Goal: Information Seeking & Learning: Find specific fact

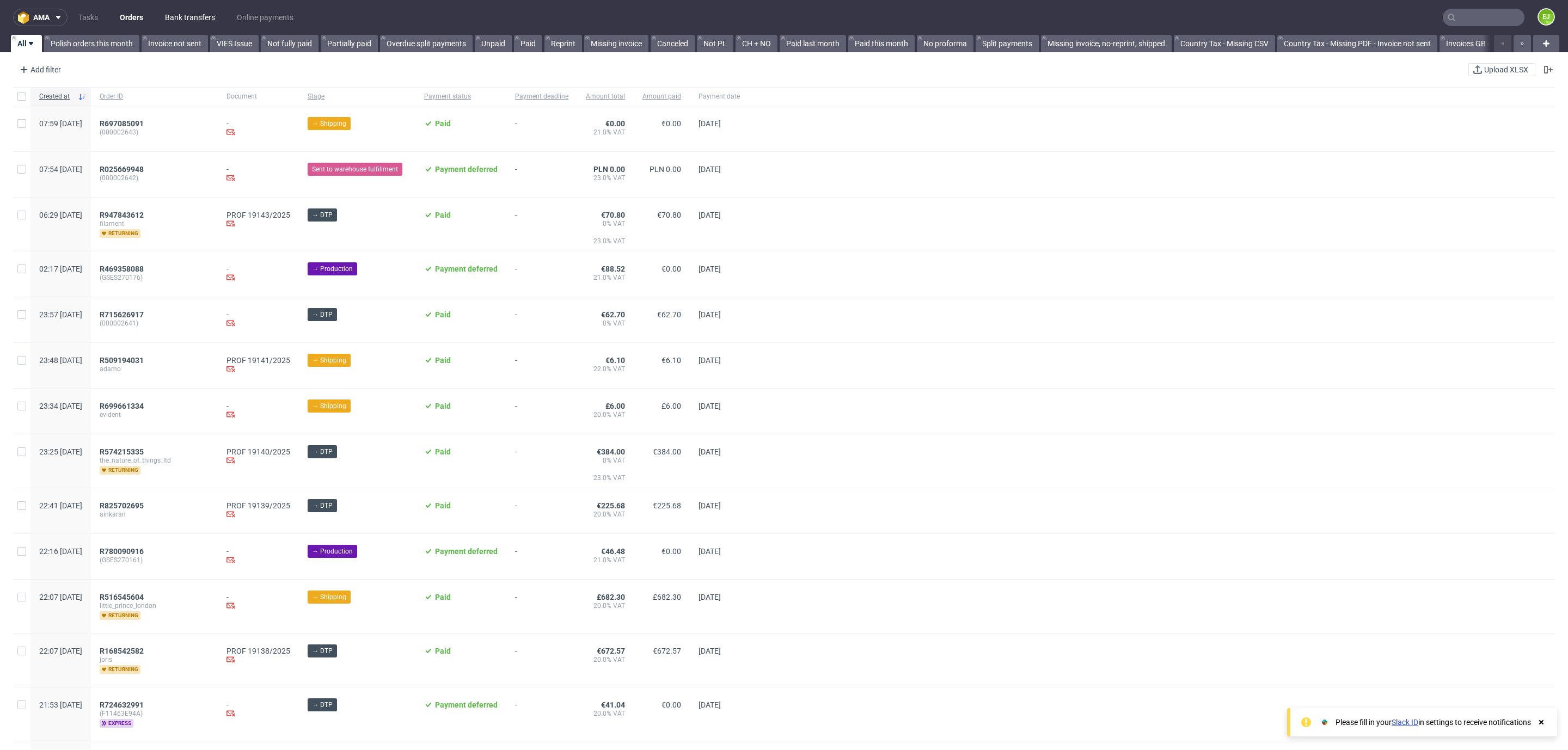
click at [201, 12] on link "Bank transfers" at bounding box center [190, 17] width 63 height 17
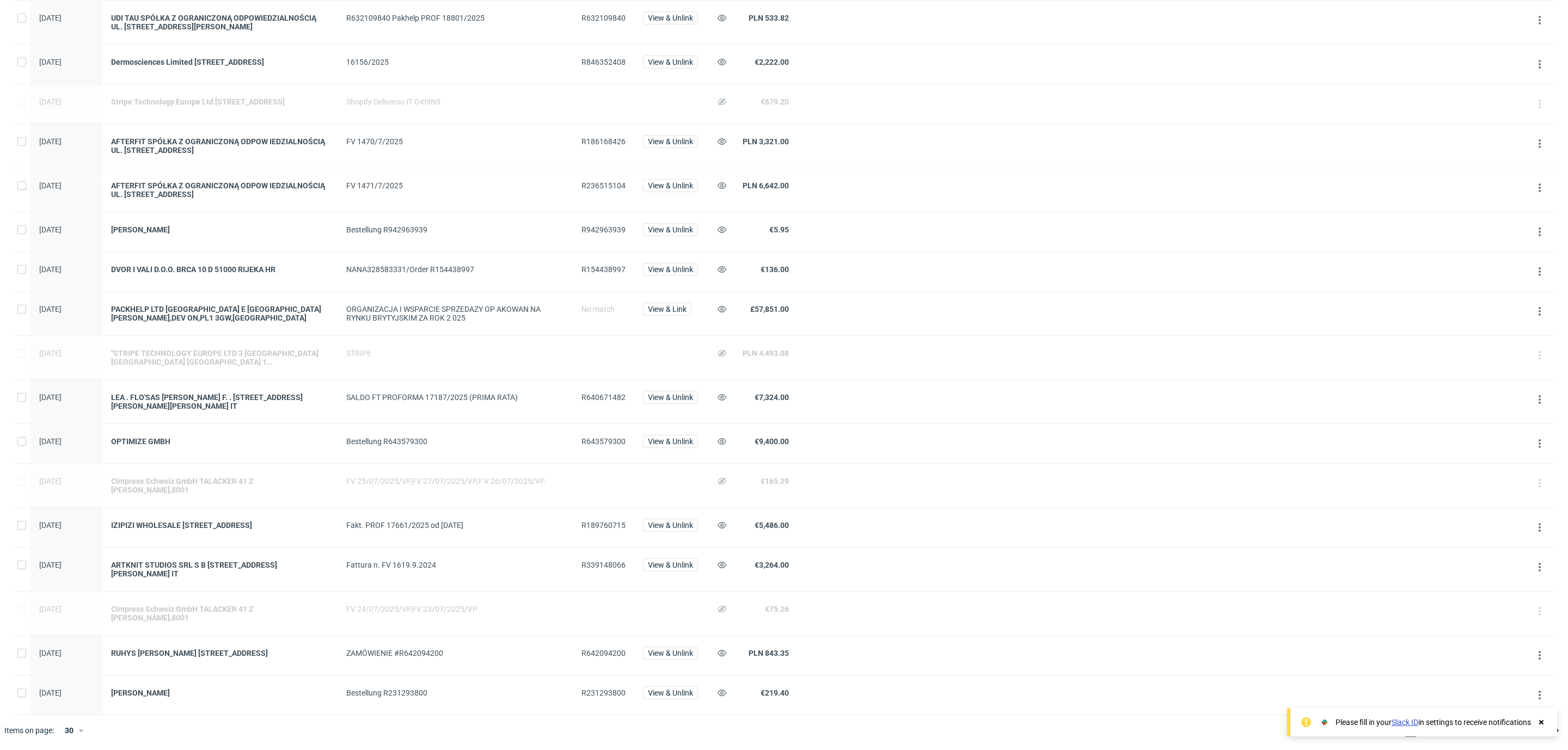
scroll to position [126, 0]
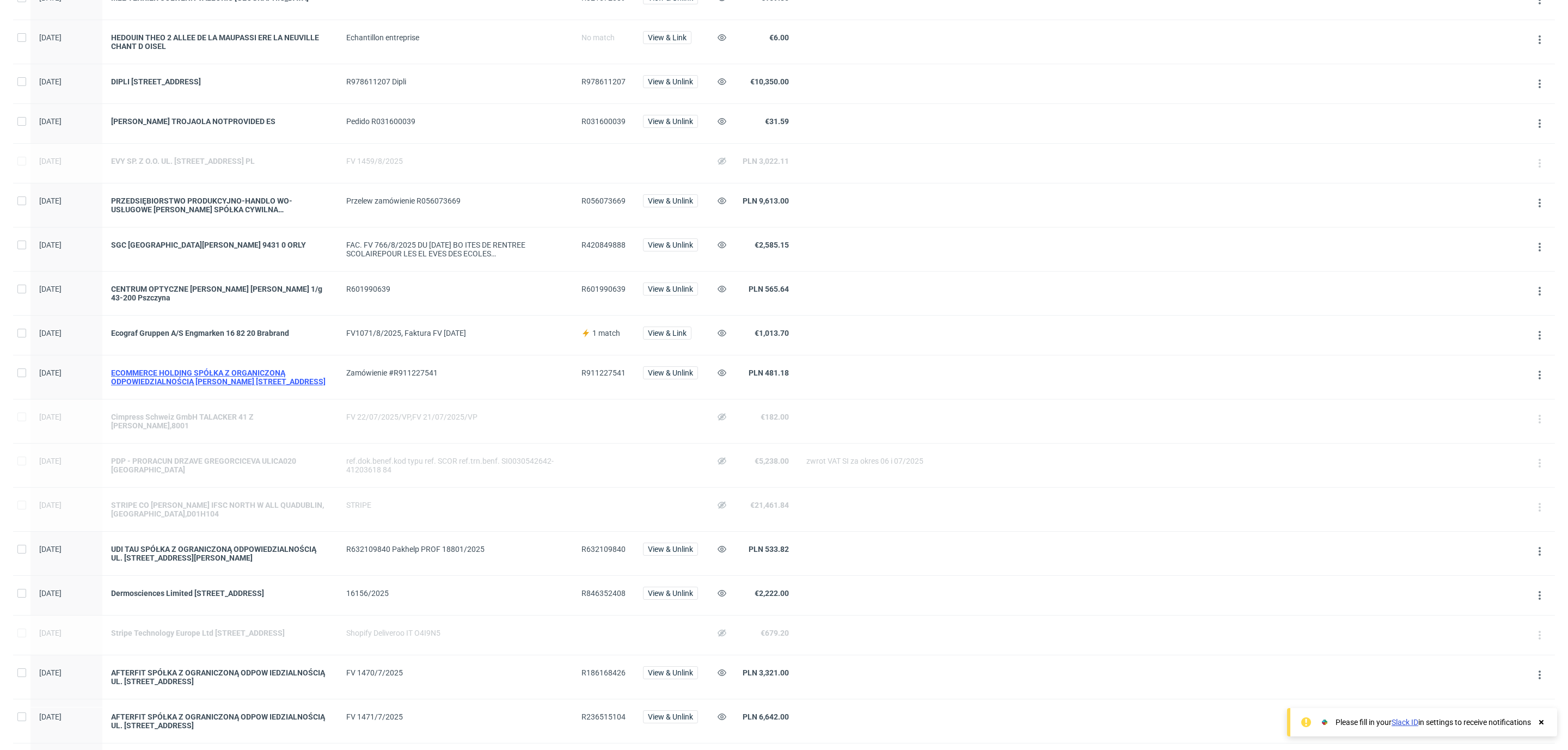
click at [210, 377] on div "ECOMMERCE HOLDING SPÓŁKA Z ORGANICZONĄ ODPOWIEDZIALNOŚCIĄ [PERSON_NAME] [STREET…" at bounding box center [220, 377] width 218 height 17
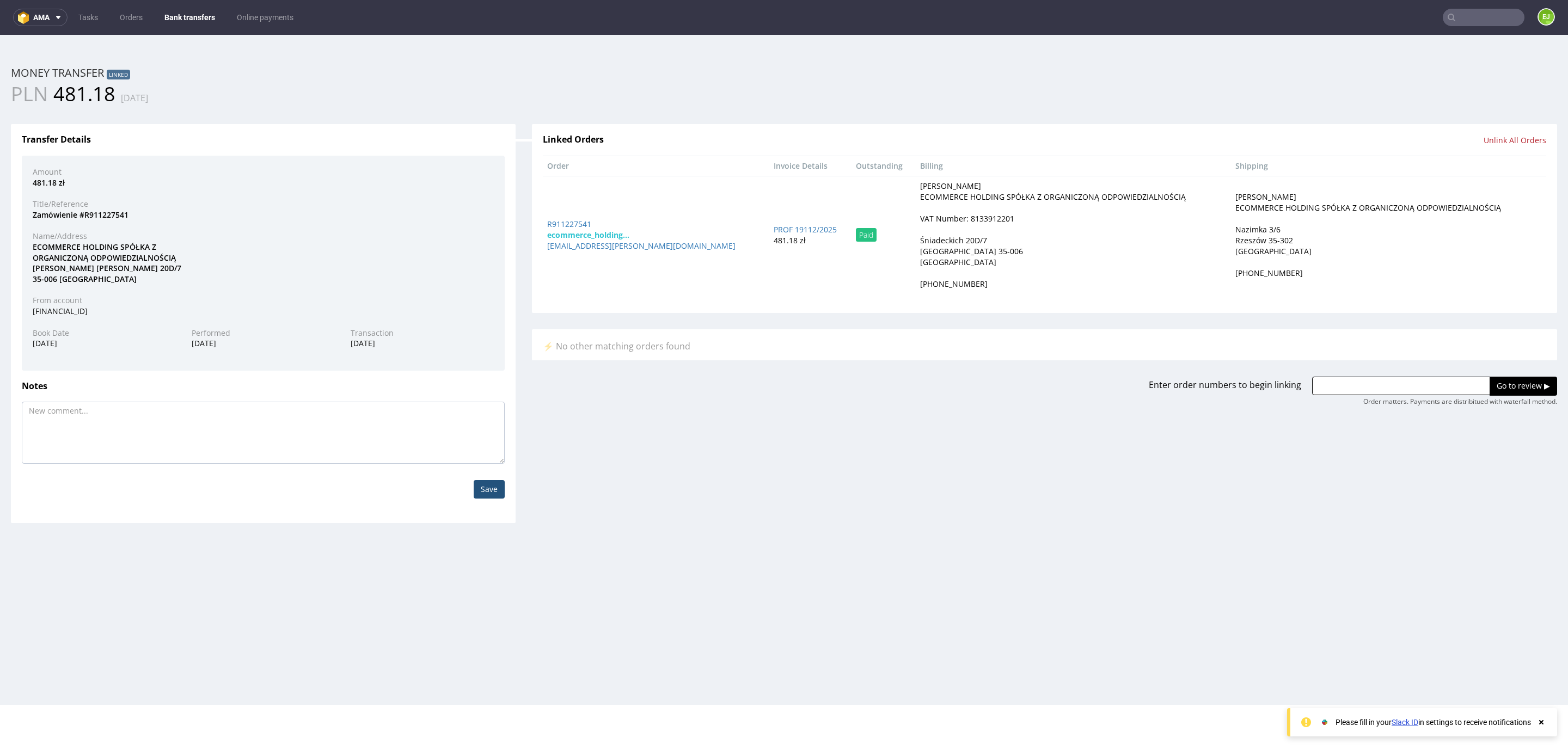
click at [920, 221] on div "VAT Number: 8133912201" at bounding box center [967, 219] width 95 height 11
copy div "8133912201"
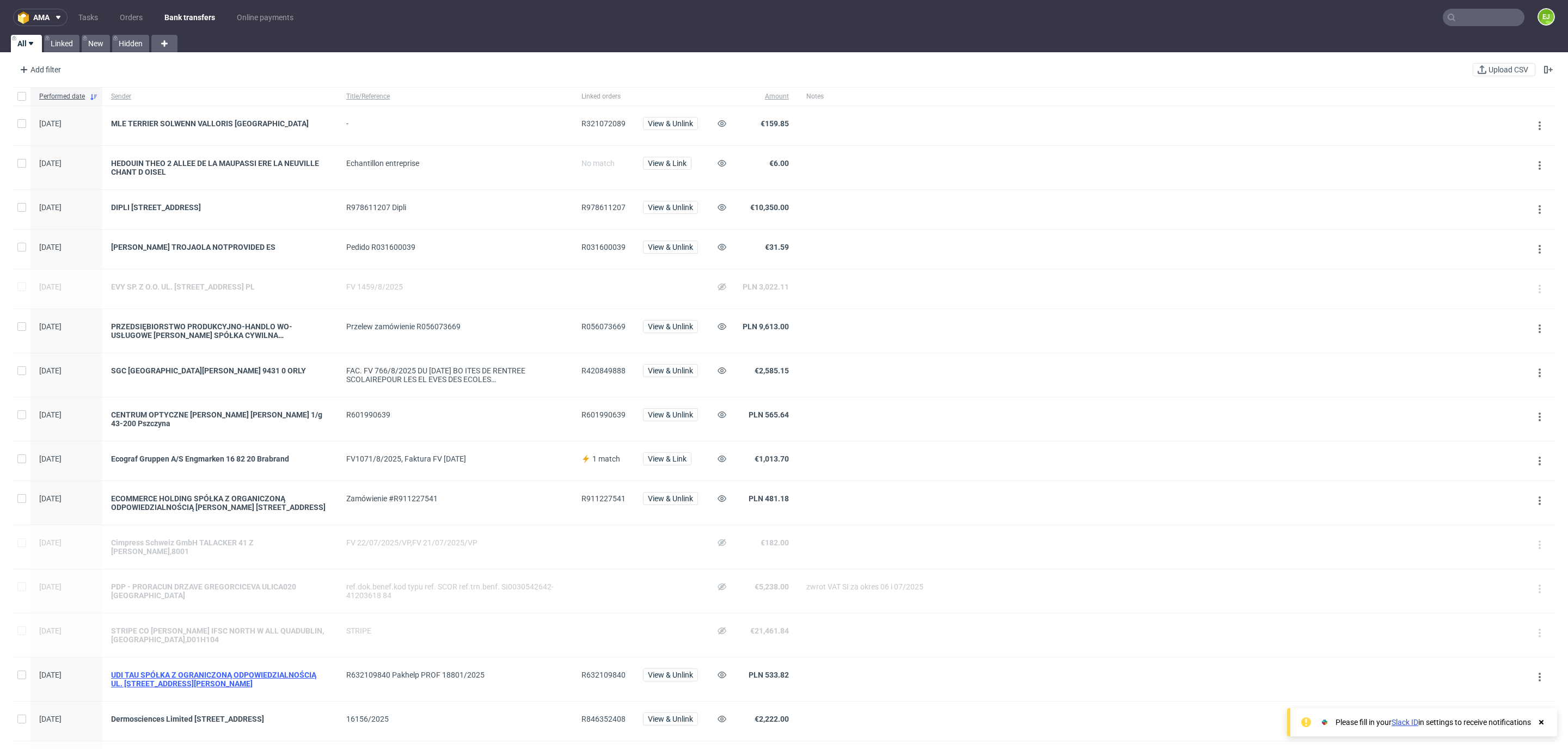
click at [277, 685] on div "UDI TAU SPÓŁKA Z OGRANICZONĄ ODPOWIEDZIALNOŚCIĄ UL. [STREET_ADDRESS][PERSON_NAM…" at bounding box center [220, 679] width 218 height 17
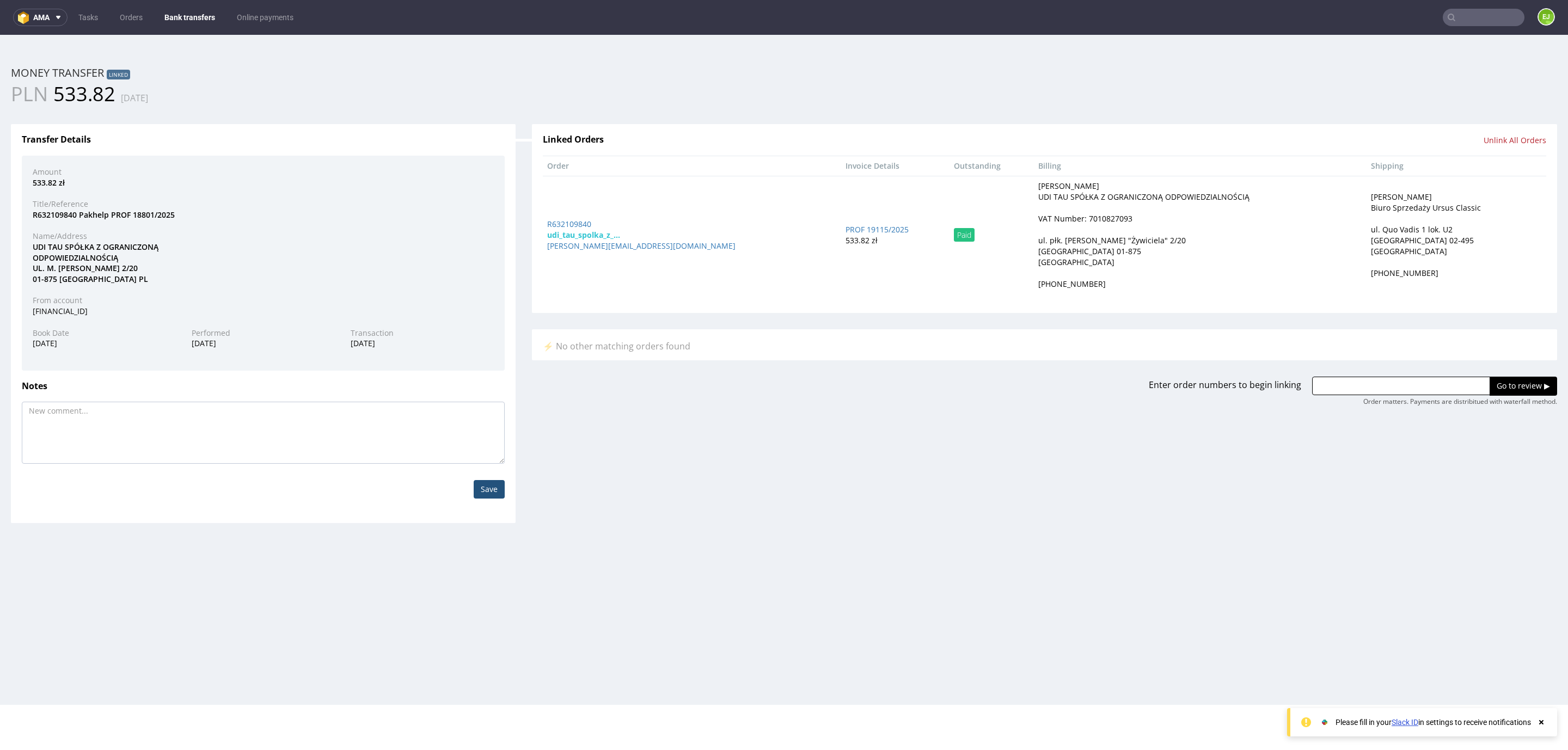
click at [1038, 223] on div "VAT Number: 7010827093" at bounding box center [1086, 219] width 95 height 11
copy div "7010827093"
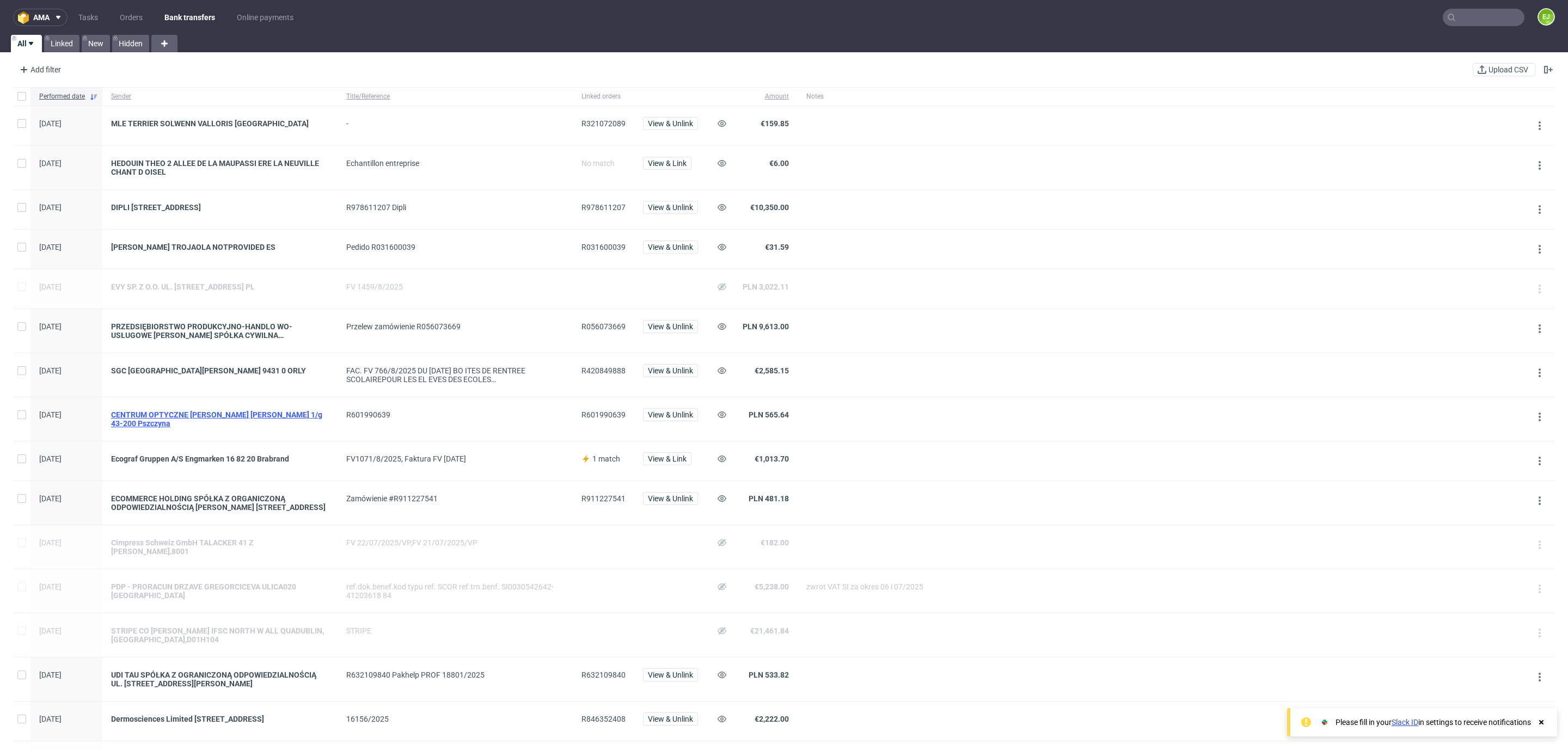
click at [212, 415] on div "CENTRUM OPTYCZNE [PERSON_NAME] [PERSON_NAME] 1/g 43-200 Pszczyna" at bounding box center [220, 419] width 218 height 17
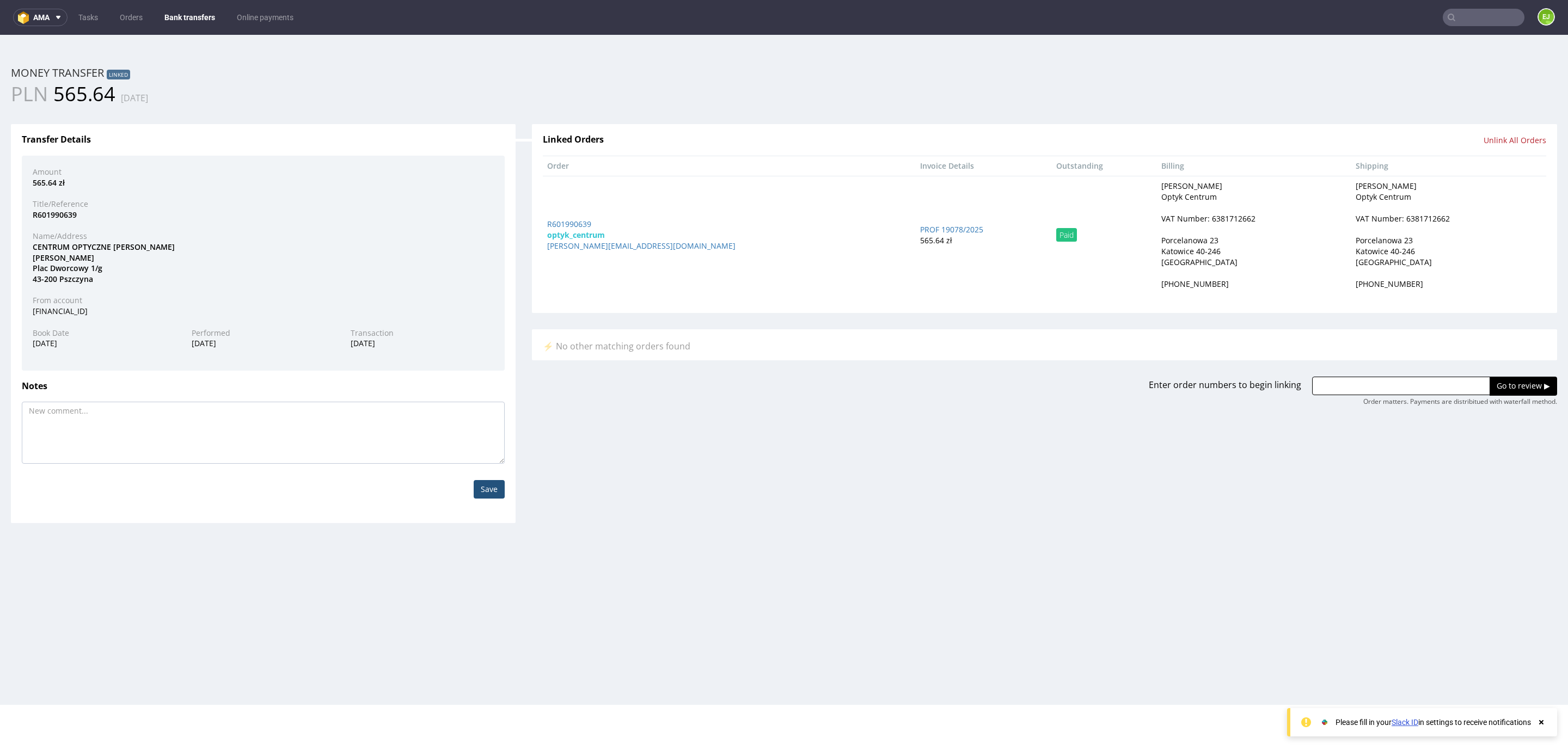
click at [1161, 219] on div "VAT Number: 6381712662" at bounding box center [1209, 219] width 95 height 11
copy div "6381712662"
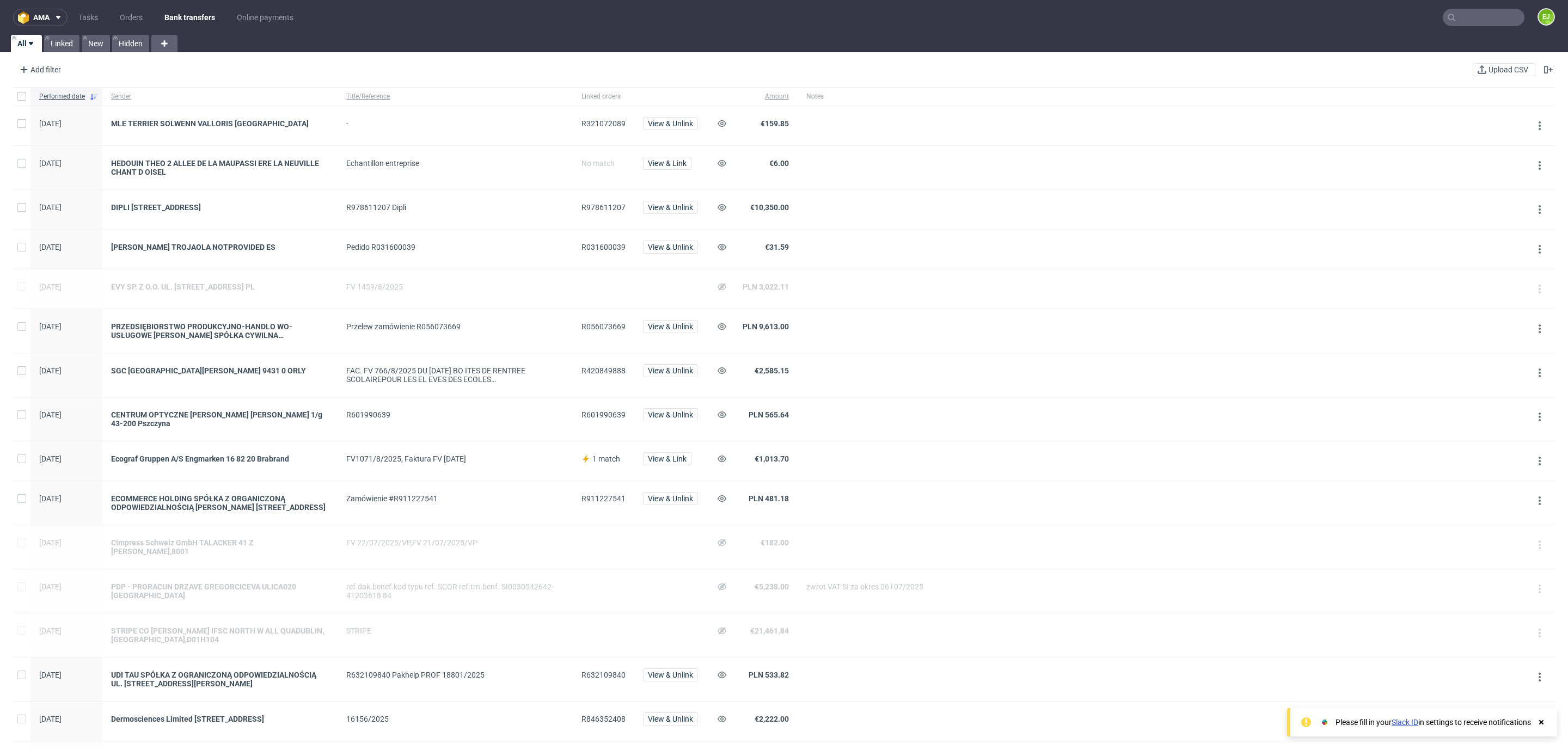
scroll to position [660, 0]
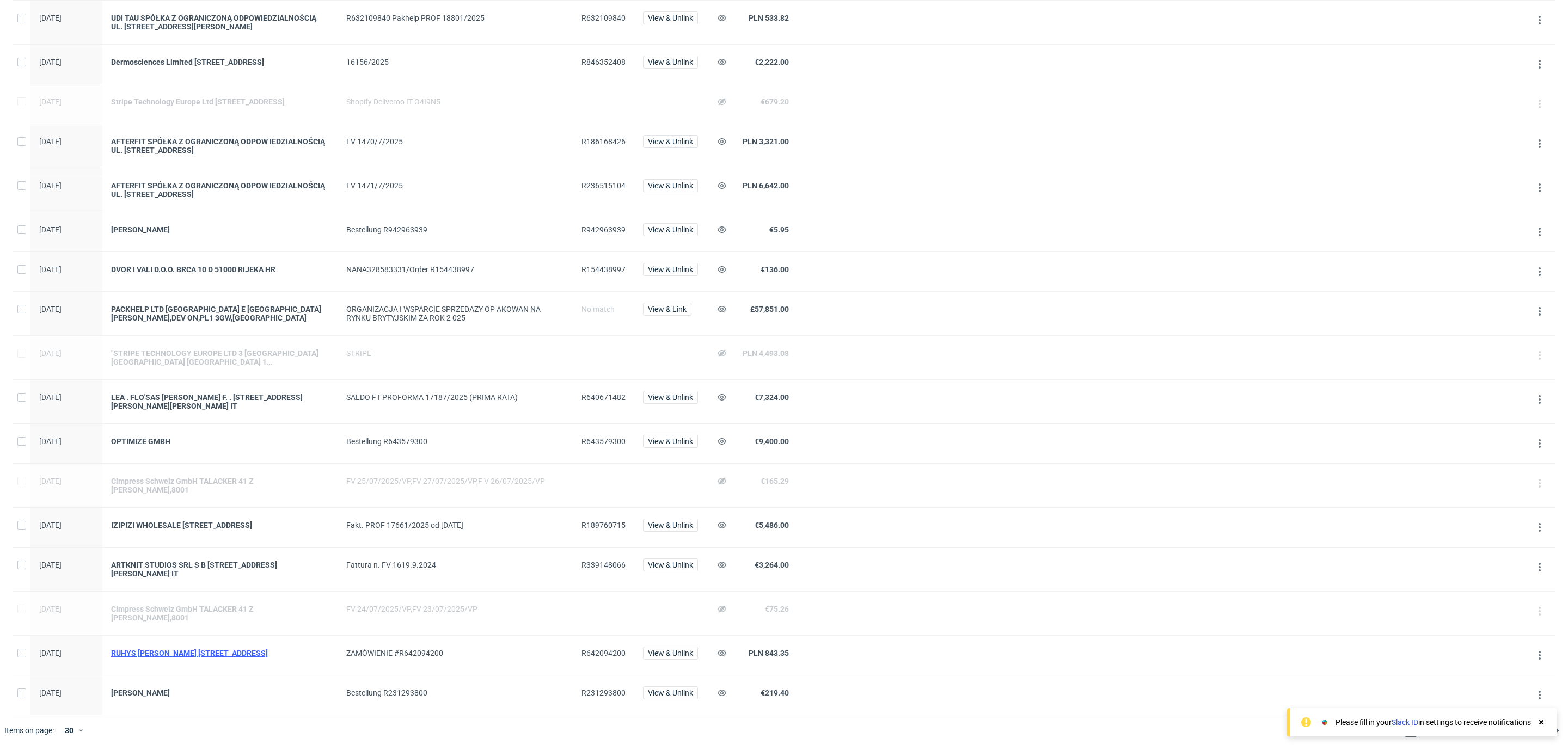
click at [230, 652] on div "RUHYS [PERSON_NAME] [STREET_ADDRESS]" at bounding box center [220, 652] width 218 height 9
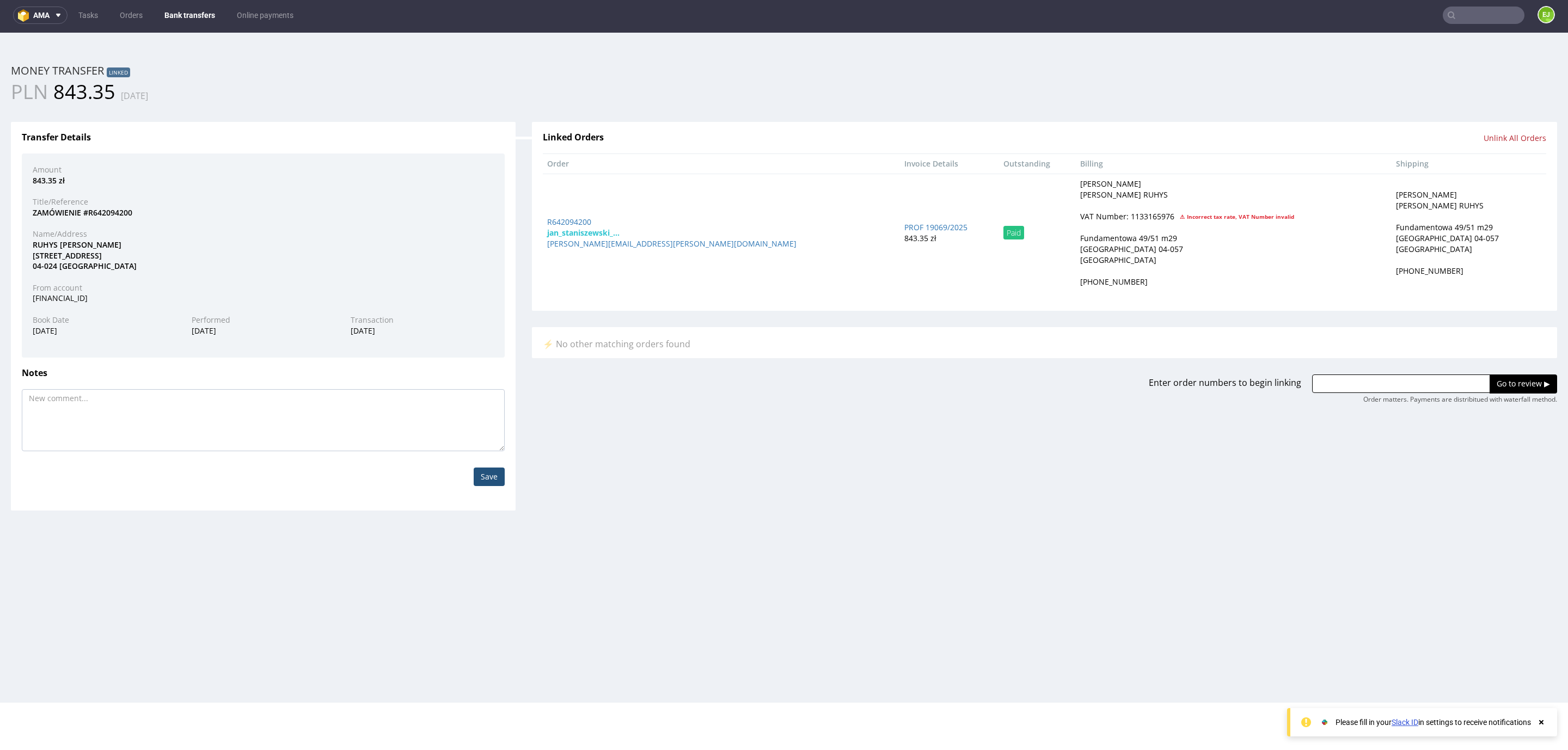
click at [1081, 215] on div "VAT Number: 1133165976" at bounding box center [1128, 217] width 95 height 11
copy div "1133165976"
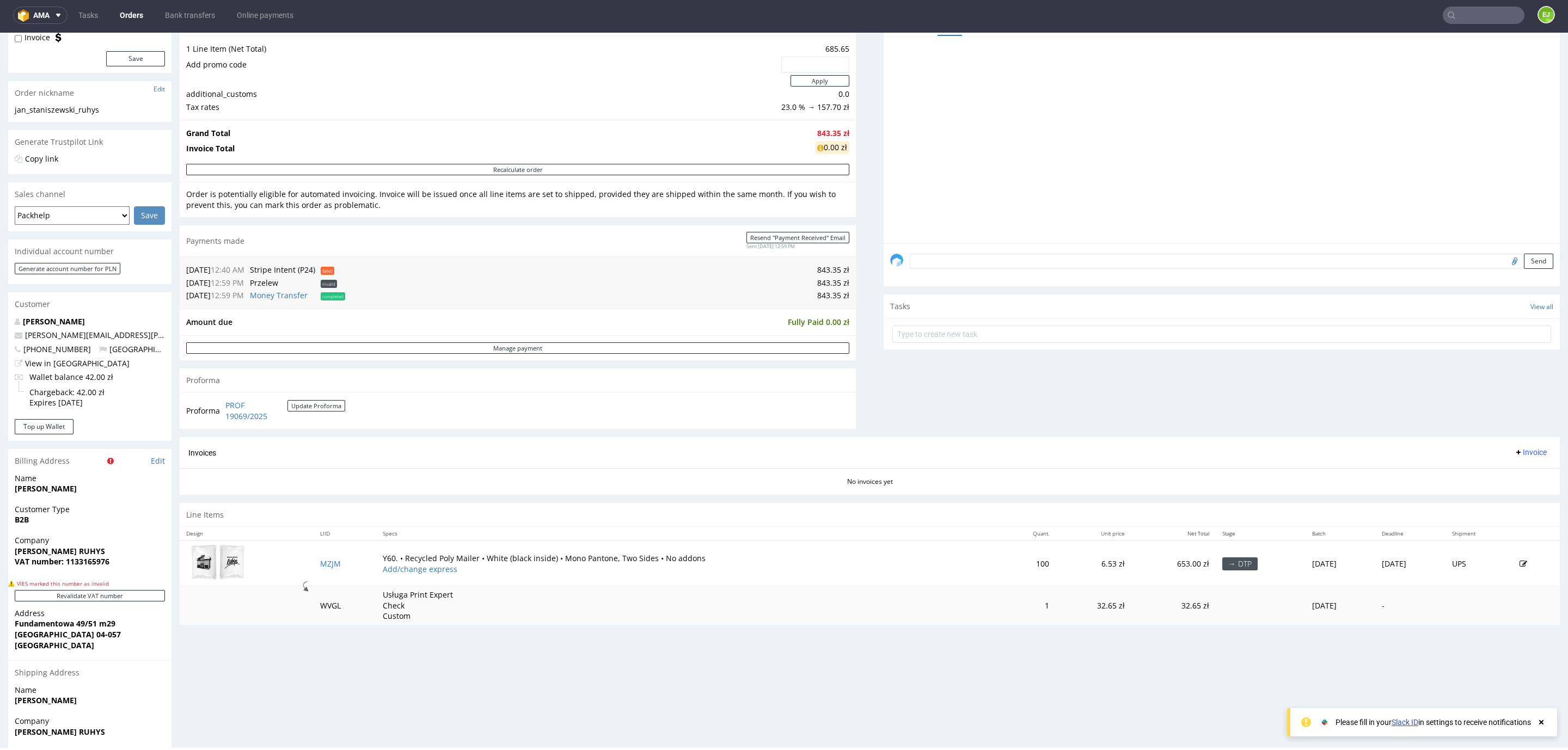
scroll to position [160, 0]
click at [253, 411] on link "PROF 19069/2025" at bounding box center [256, 409] width 62 height 21
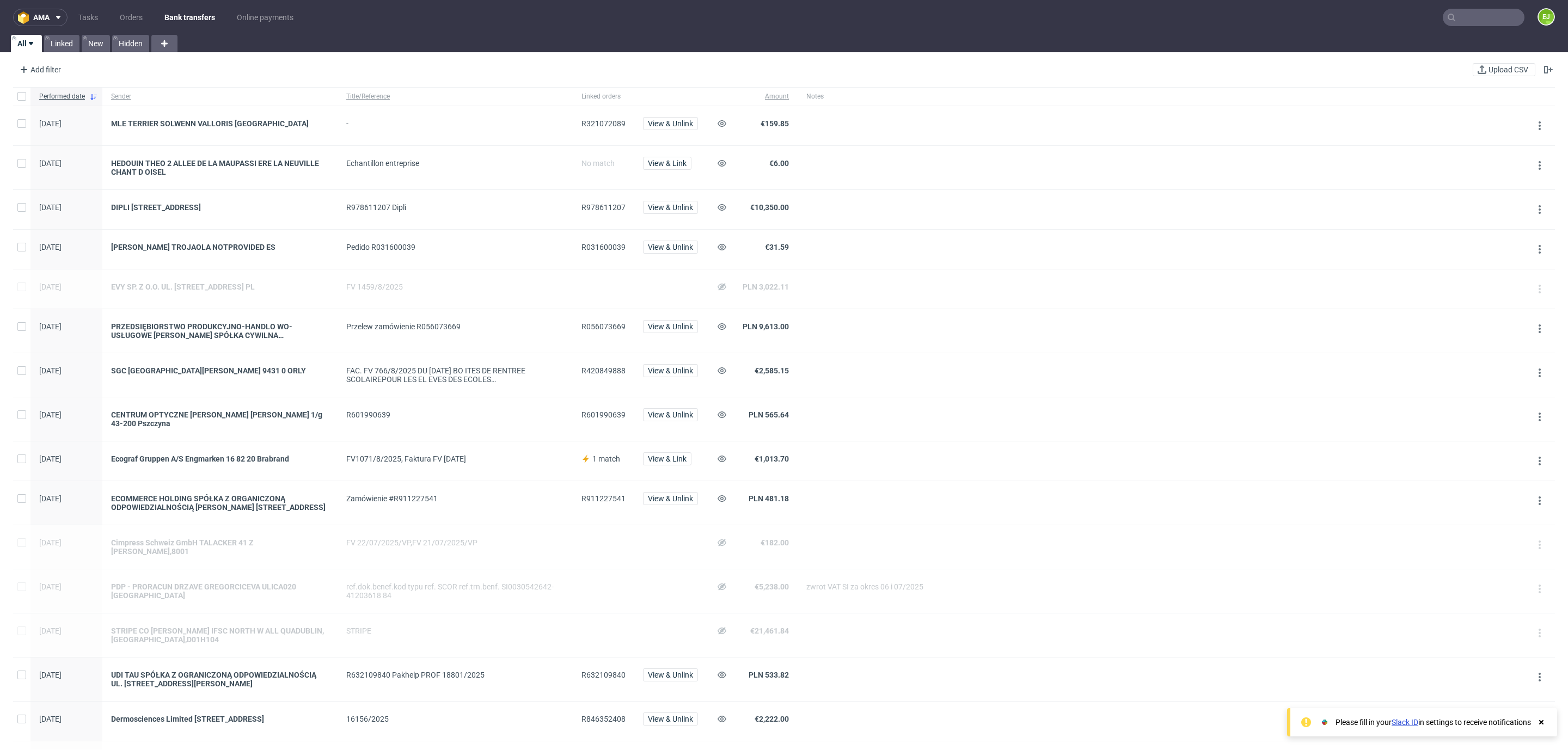
scroll to position [428, 0]
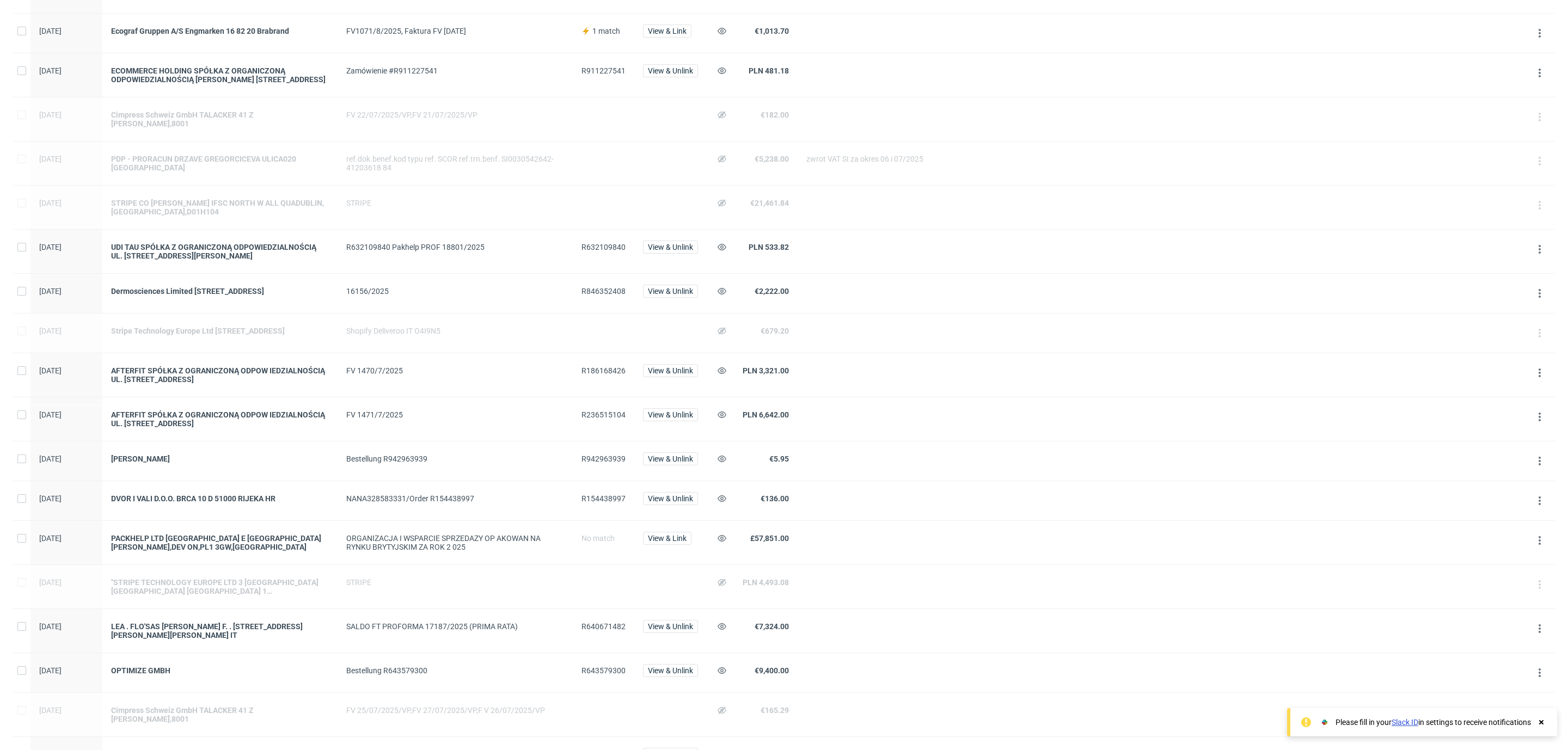
click at [602, 419] on span "R236515104" at bounding box center [604, 414] width 44 height 9
copy span "R236515104"
click at [602, 369] on span "R186168426" at bounding box center [604, 370] width 44 height 9
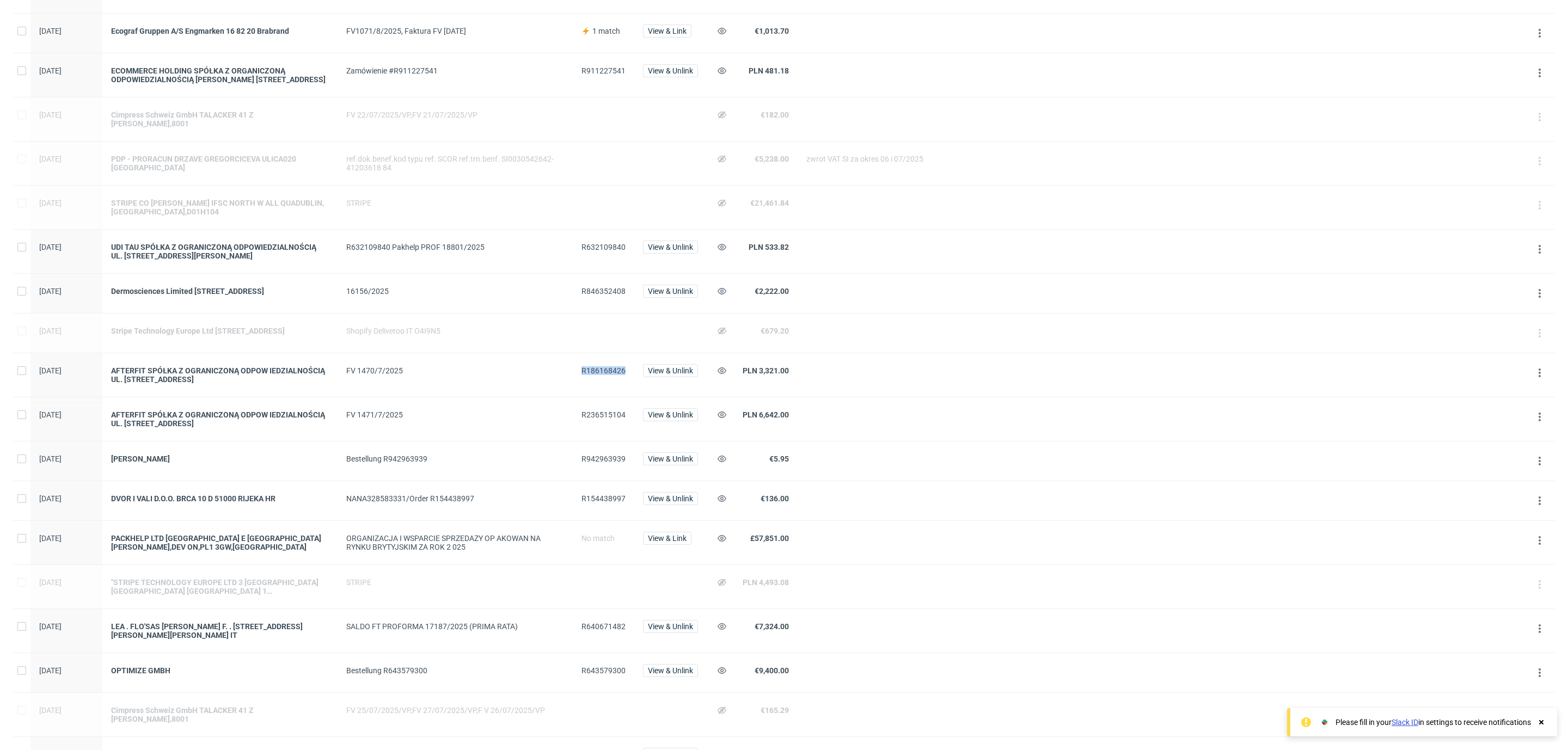
copy span "R186168426"
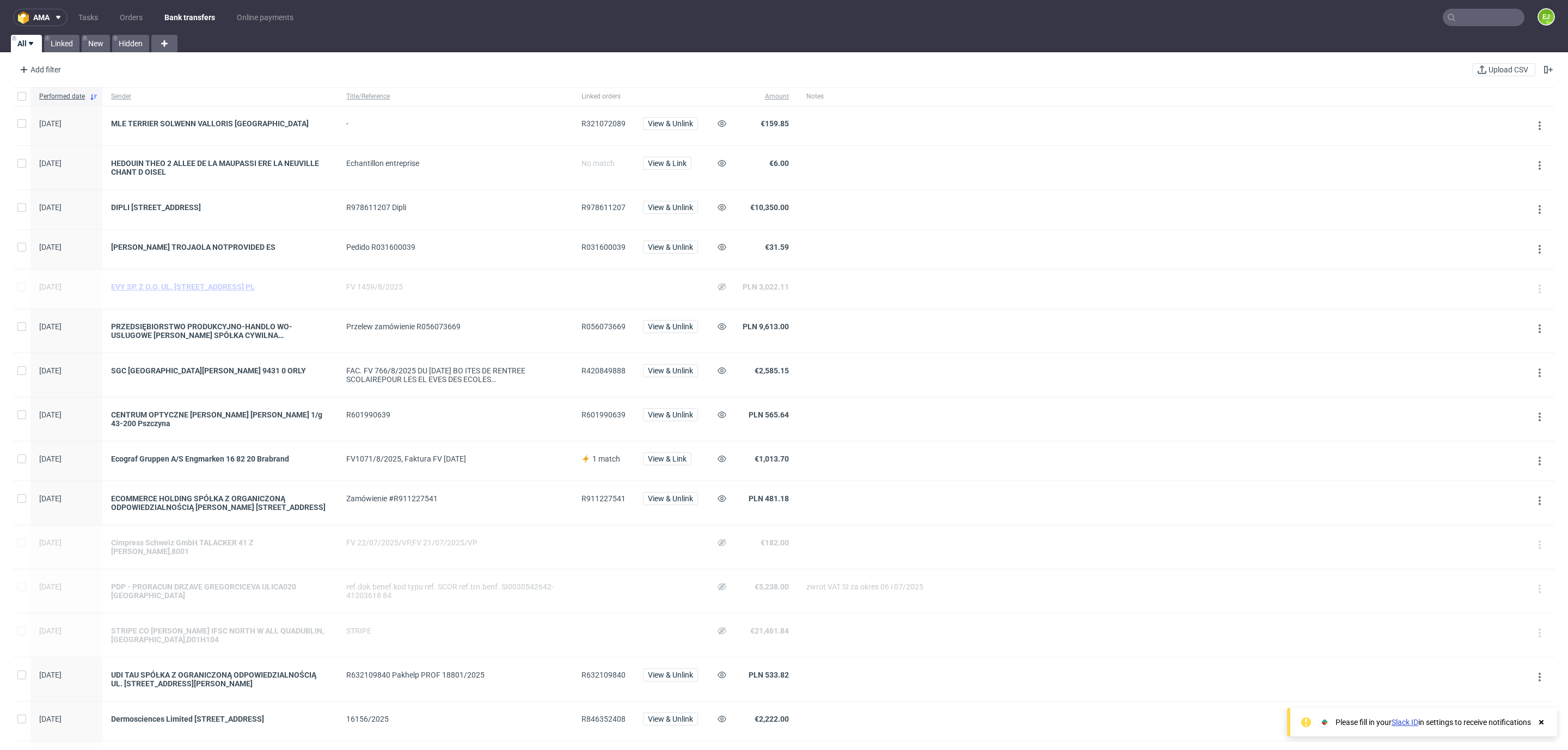
click at [270, 288] on div "EVY SP. Z O.O. UL. [STREET_ADDRESS] PL" at bounding box center [220, 287] width 218 height 9
click at [203, 169] on div "HEDOUIN THEO 2 ALLEE DE LA MAUPASSI ERE LA NEUVILLE CHANT D OISEL" at bounding box center [220, 168] width 218 height 17
drag, startPoint x: 105, startPoint y: 160, endPoint x: 139, endPoint y: 168, distance: 34.9
click at [139, 168] on div "HEDOUIN THEO 2 ALLEE DE LA MAUPASSI ERE LA NEUVILLE CHANT D OISEL" at bounding box center [220, 167] width 235 height 43
click at [126, 166] on div "HEDOUIN THEO 2 ALLEE DE LA MAUPASSI ERE LA NEUVILLE CHANT D OISEL" at bounding box center [220, 168] width 218 height 17
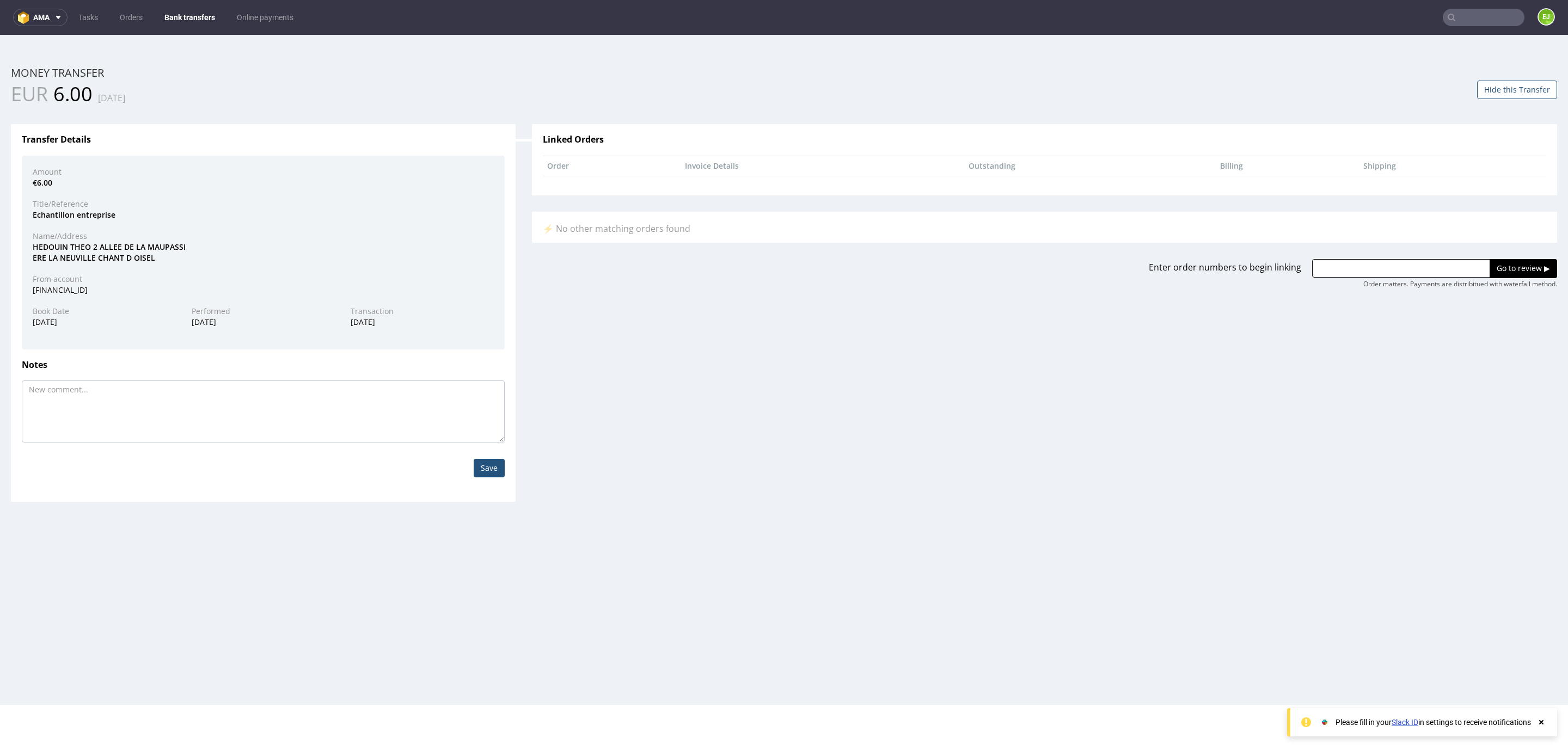
click at [54, 250] on div "HEDOUIN THEO 2 ALLEE DE LA MAUPASSI ERE LA NEUVILLE CHANT D OISEL" at bounding box center [263, 252] width 478 height 21
copy div "HEDOUIN"
click at [39, 254] on div "HEDOUIN THEO 2 ALLEE DE LA MAUPASSI ERE LA NEUVILLE CHANT D OISEL" at bounding box center [263, 252] width 478 height 21
drag, startPoint x: 32, startPoint y: 247, endPoint x: 166, endPoint y: 258, distance: 134.5
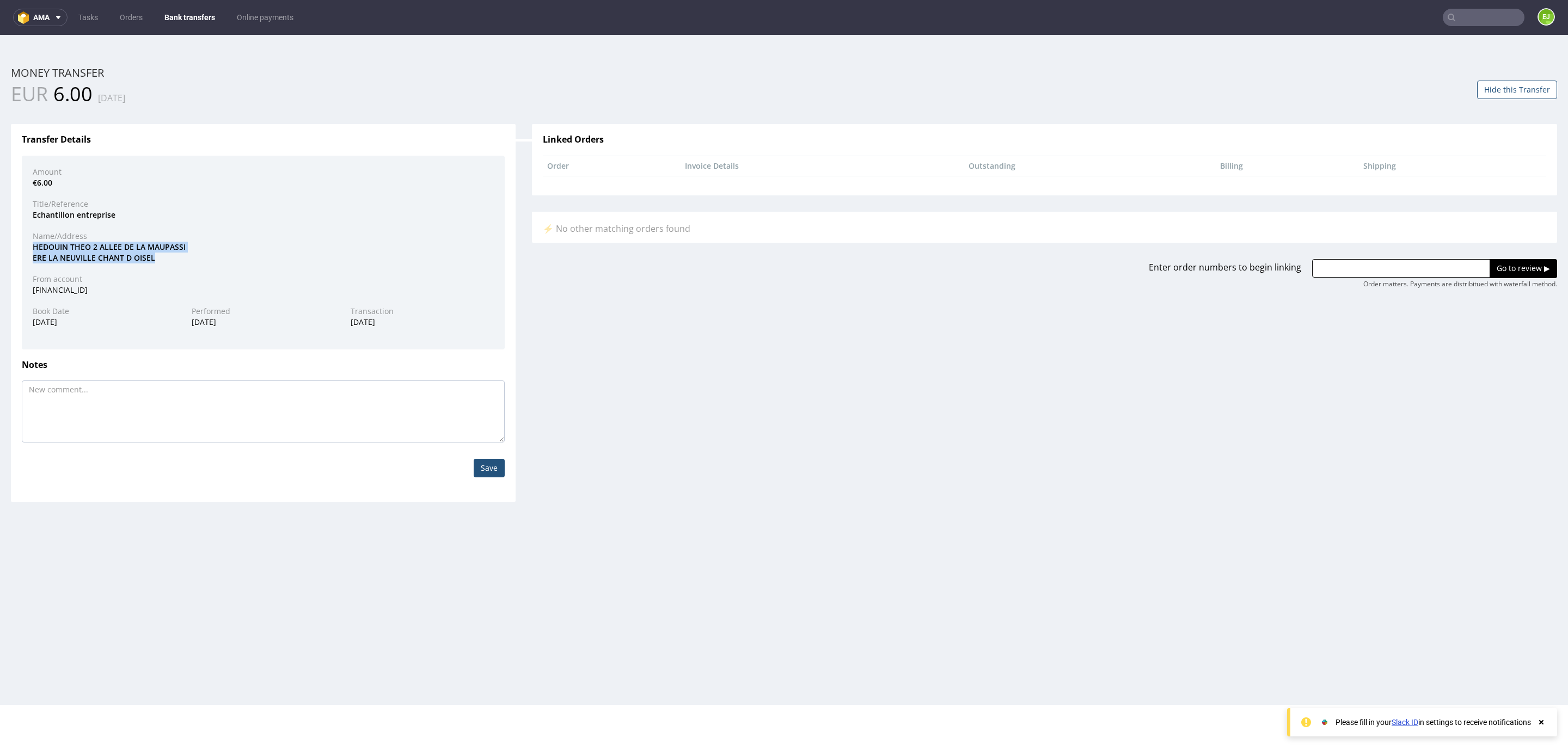
click at [166, 258] on div "HEDOUIN THEO 2 ALLEE DE LA MAUPASSI ERE LA NEUVILLE CHANT D OISEL" at bounding box center [263, 252] width 478 height 21
copy div "HEDOUIN THEO 2 ALLEE DE LA MAUPASSI ERE LA NEUVILLE CHANT D OISEL"
click at [306, 247] on div "HEDOUIN THEO 2 ALLEE DE LA MAUPASSI ERE LA NEUVILLE CHANT D OISEL" at bounding box center [263, 252] width 478 height 21
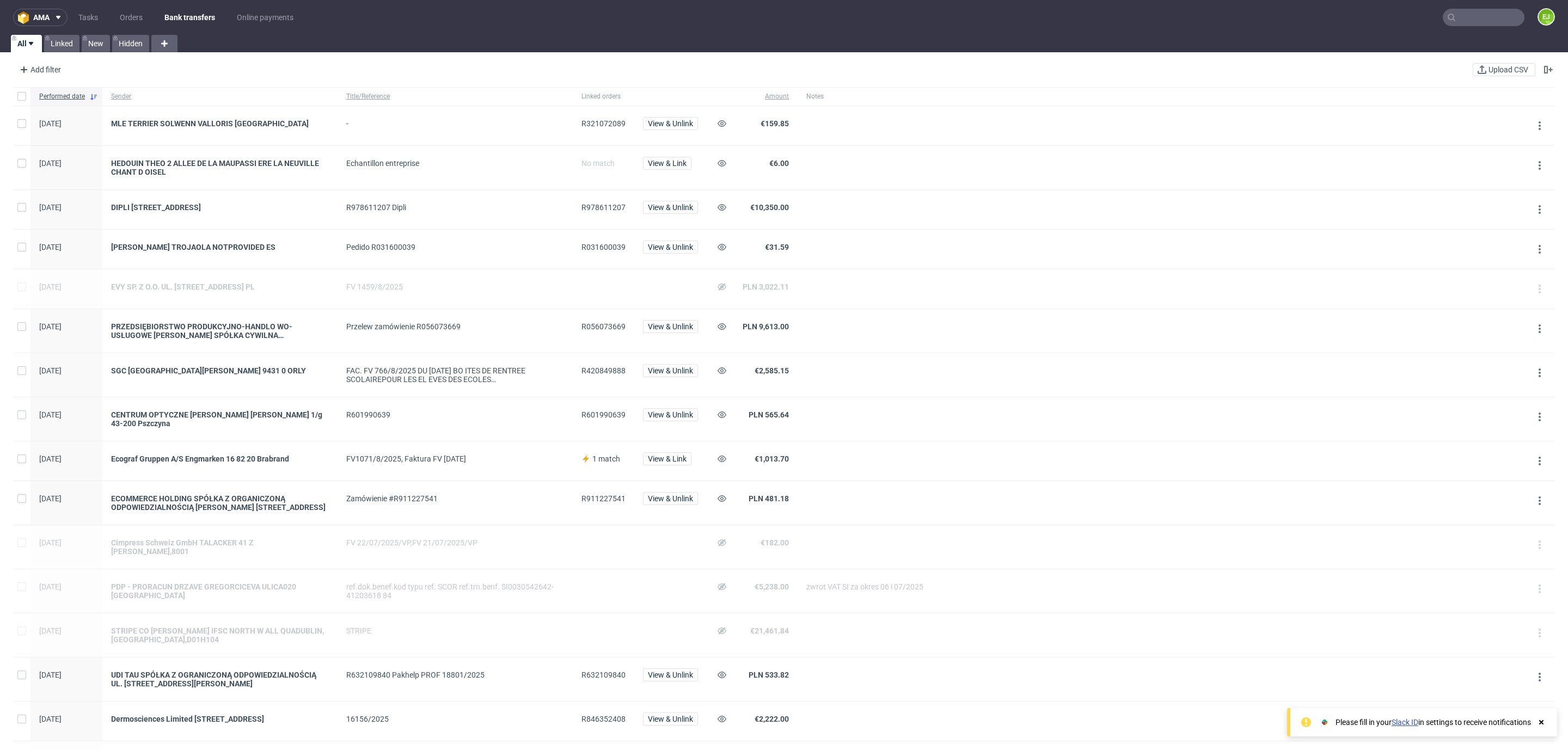
scroll to position [517, 0]
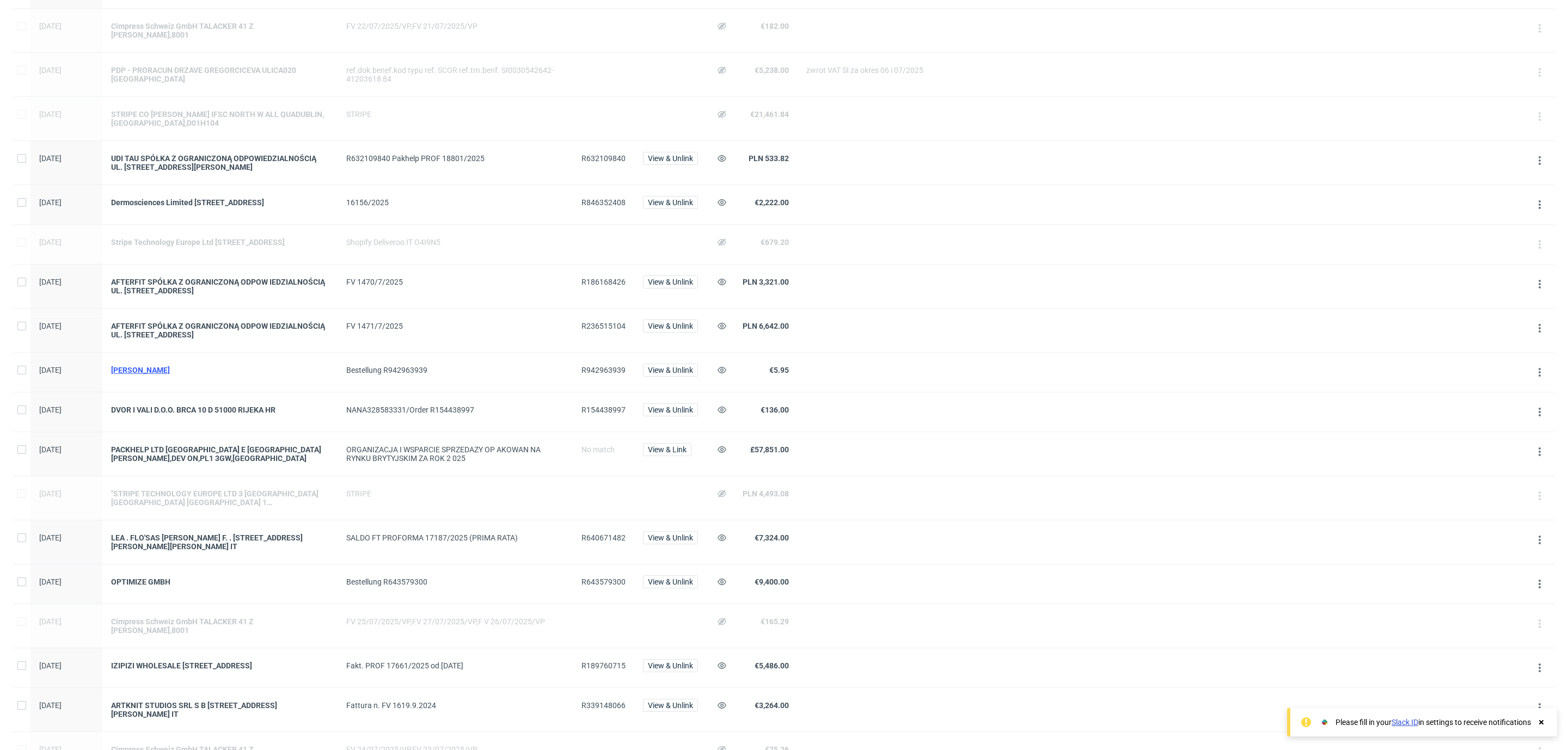
click at [135, 374] on div "[PERSON_NAME]" at bounding box center [220, 369] width 218 height 9
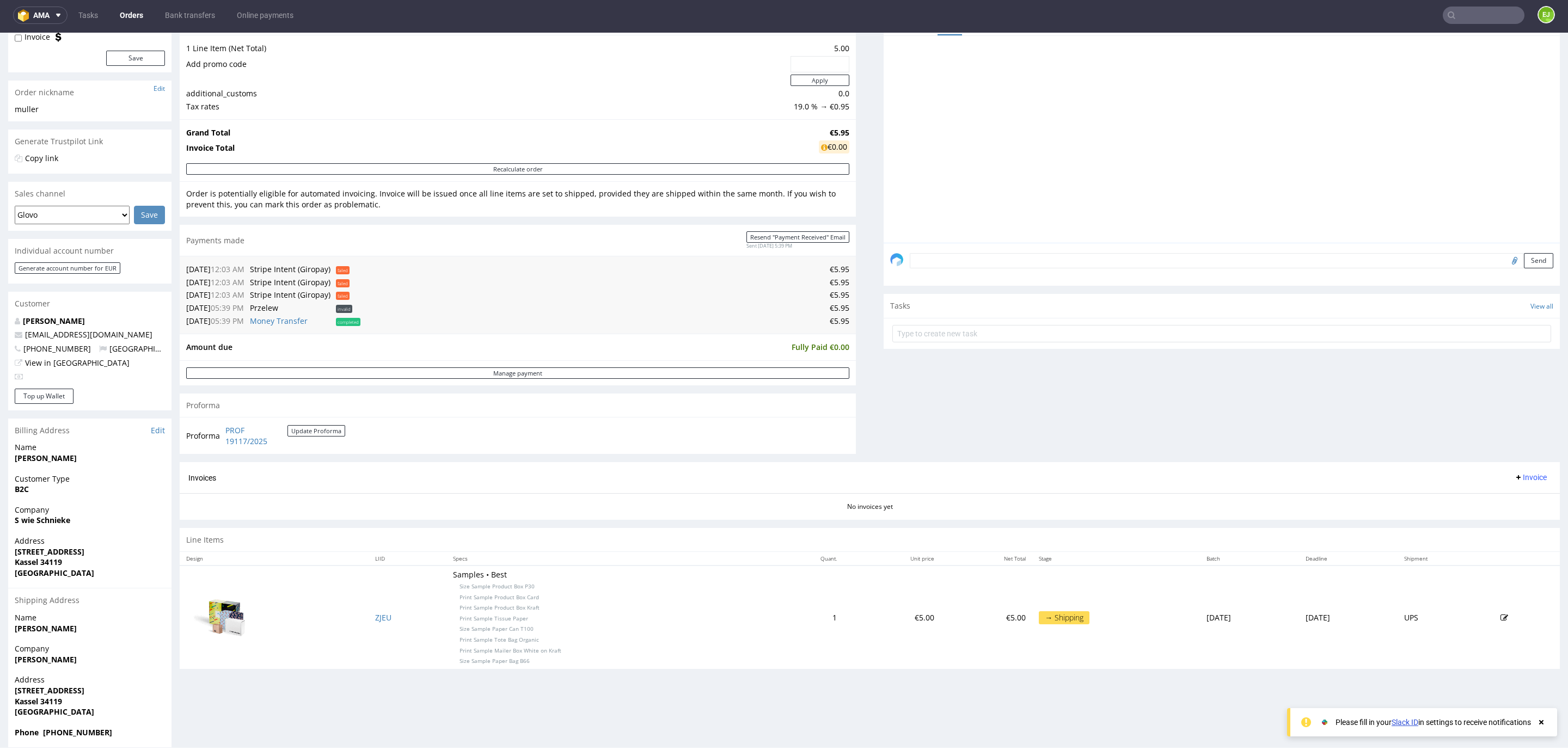
scroll to position [143, 0]
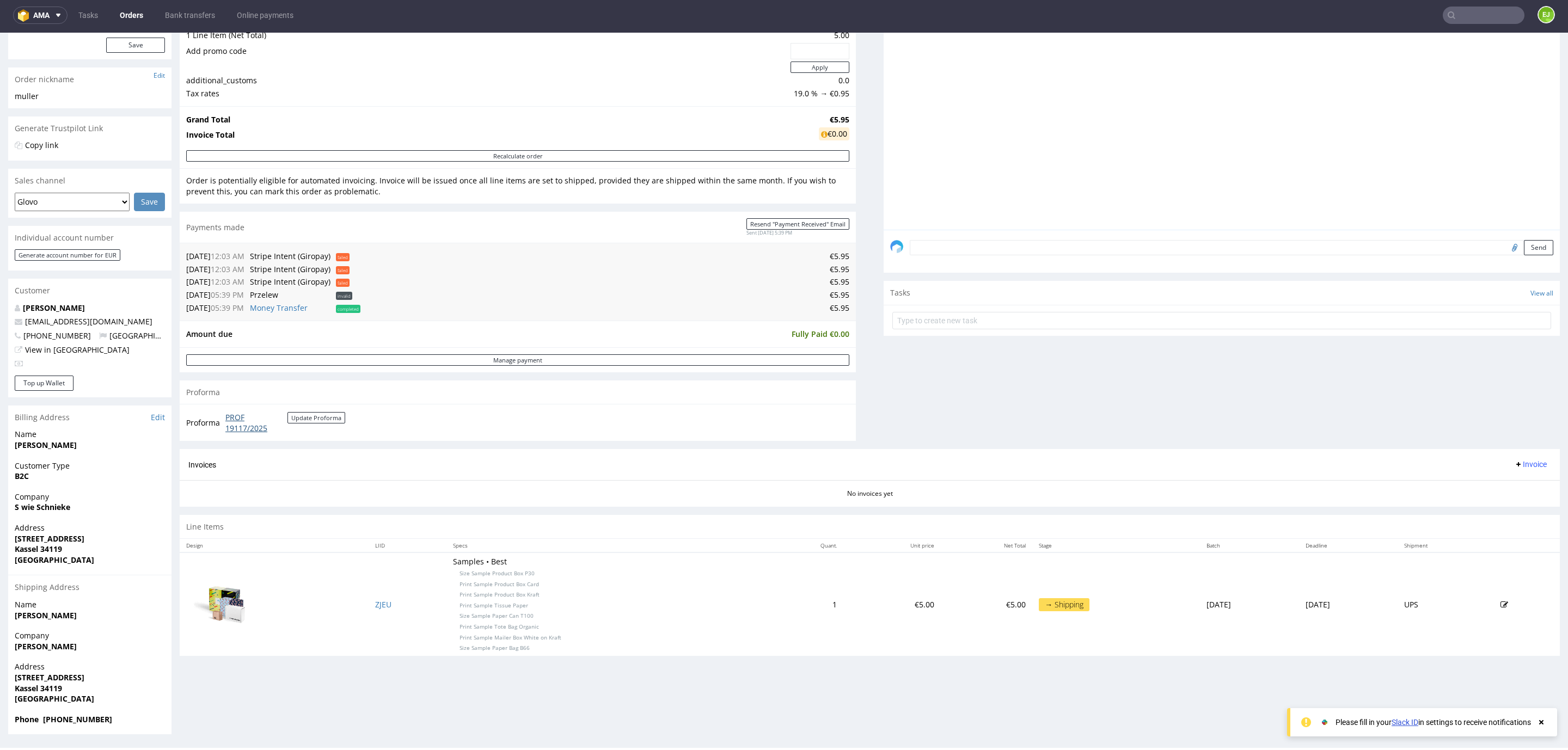
click at [230, 432] on link "PROF 19117/2025" at bounding box center [256, 422] width 62 height 21
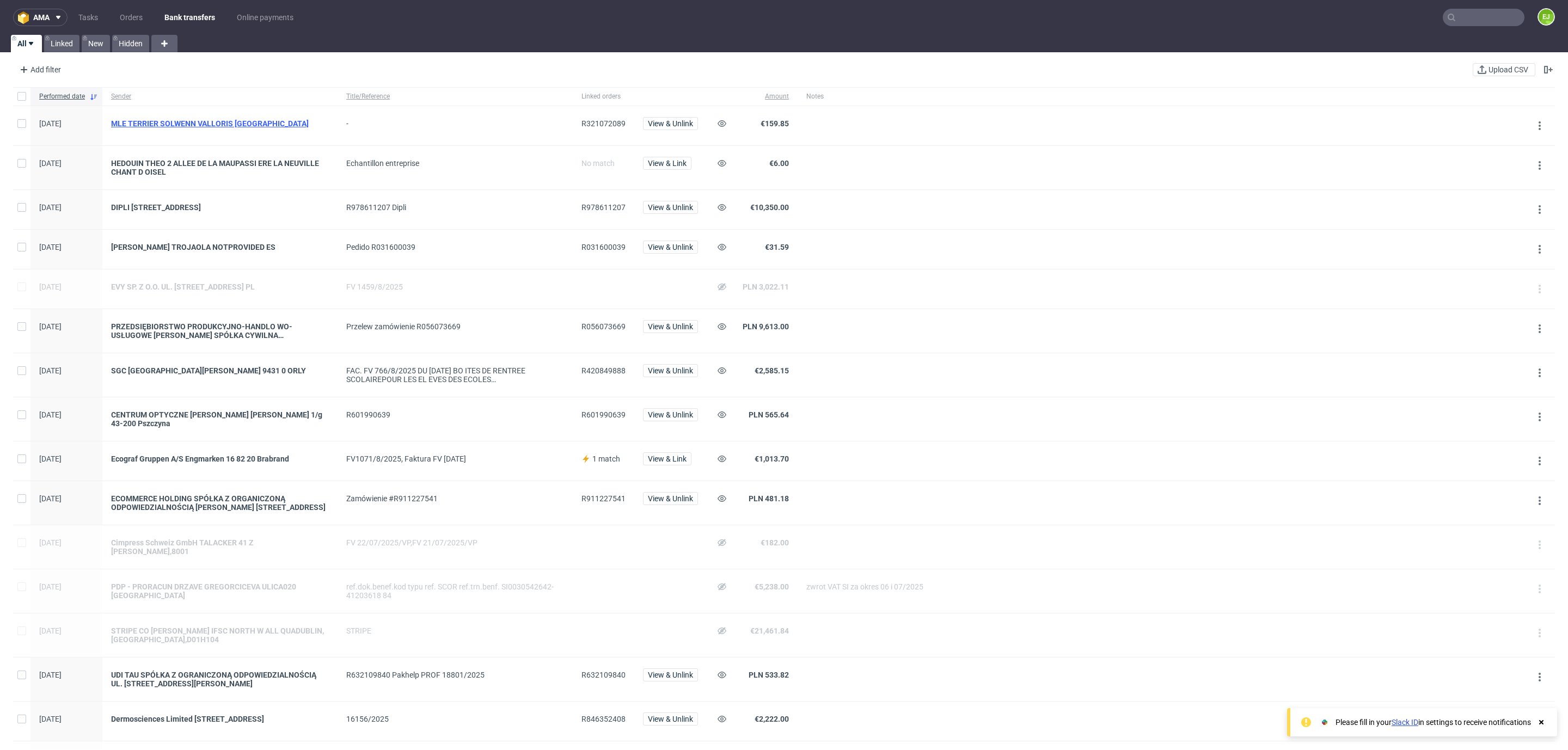
click at [233, 124] on div "MLE TERRIER SOLWENN VALLORIS [GEOGRAPHIC_DATA]" at bounding box center [220, 123] width 218 height 9
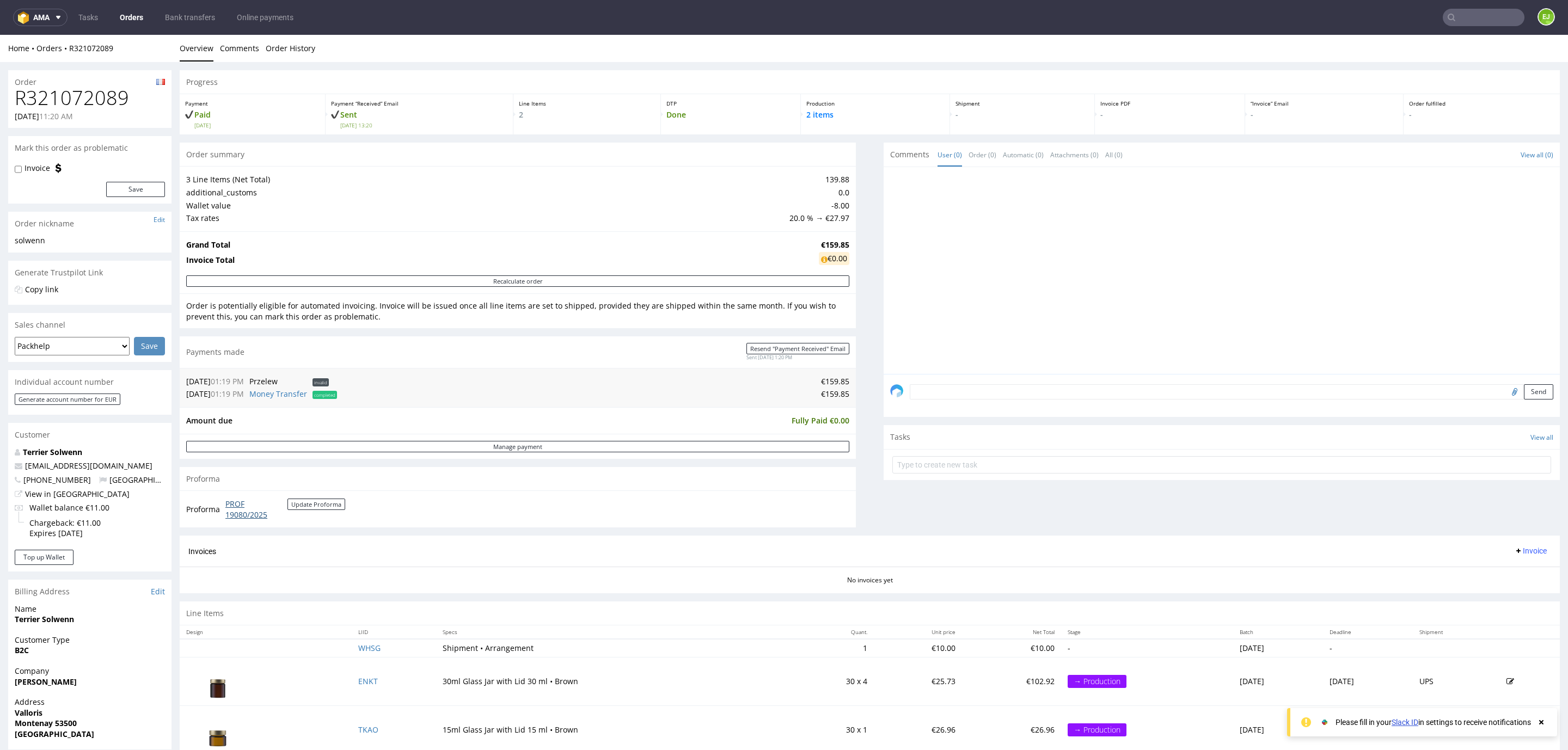
click at [251, 510] on link "PROF 19080/2025" at bounding box center [256, 509] width 62 height 21
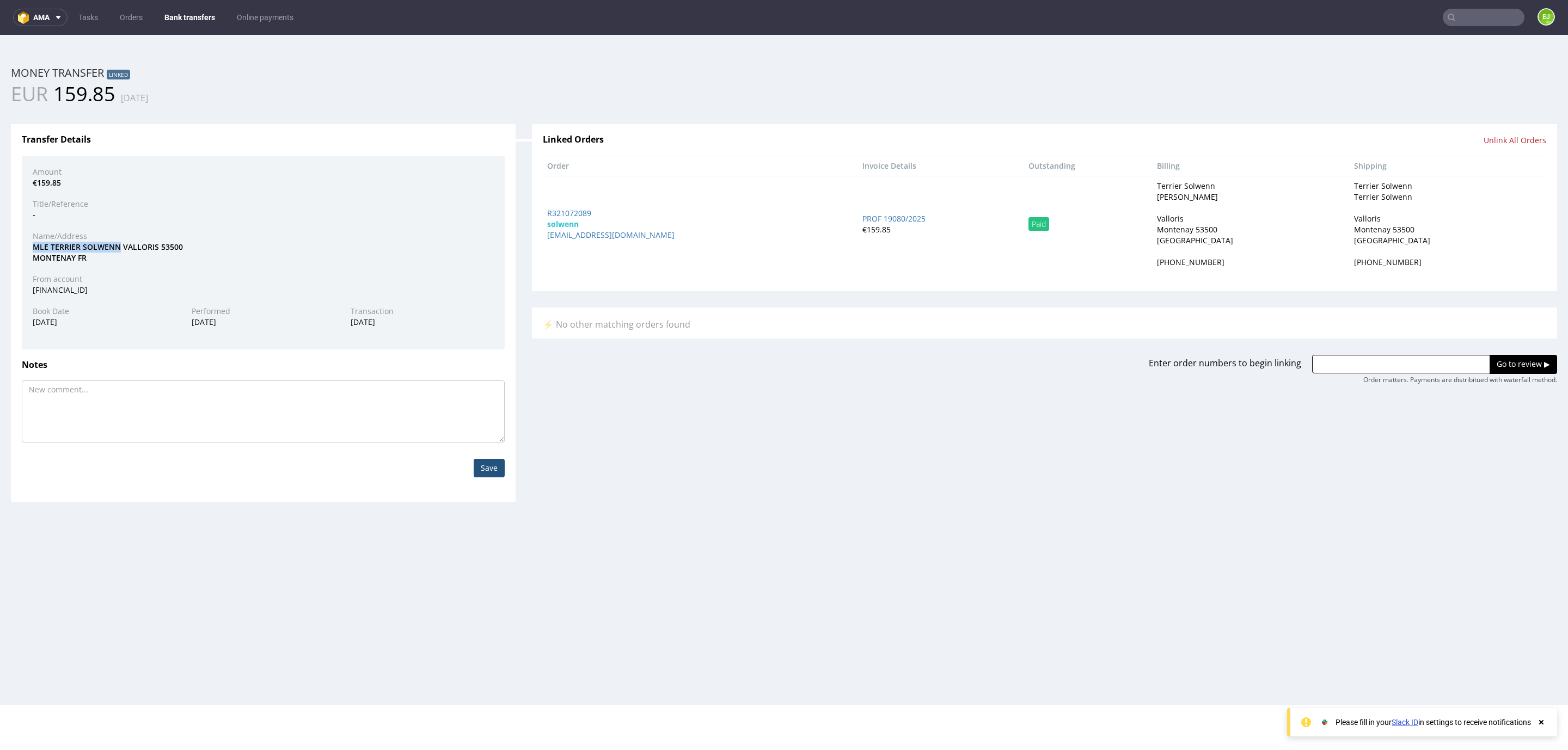
drag, startPoint x: 32, startPoint y: 246, endPoint x: 118, endPoint y: 243, distance: 86.1
click at [118, 243] on div "MLE TERRIER SOLWENN VALLORIS [GEOGRAPHIC_DATA]" at bounding box center [263, 252] width 478 height 21
copy div "MLE TERRIER SOLWENN"
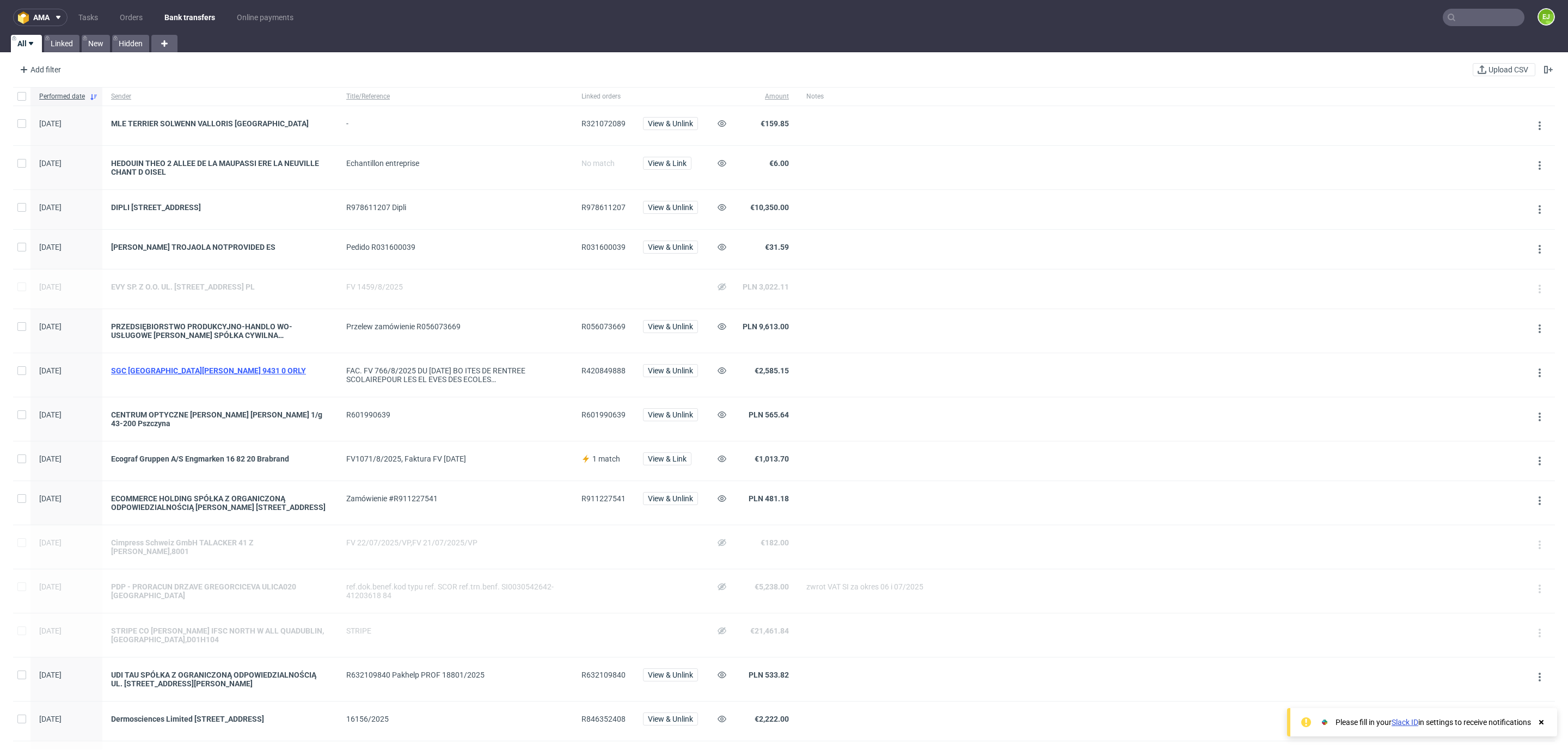
click at [196, 374] on div "SGC [GEOGRAPHIC_DATA][PERSON_NAME] 9431 0 ORLY" at bounding box center [220, 370] width 218 height 9
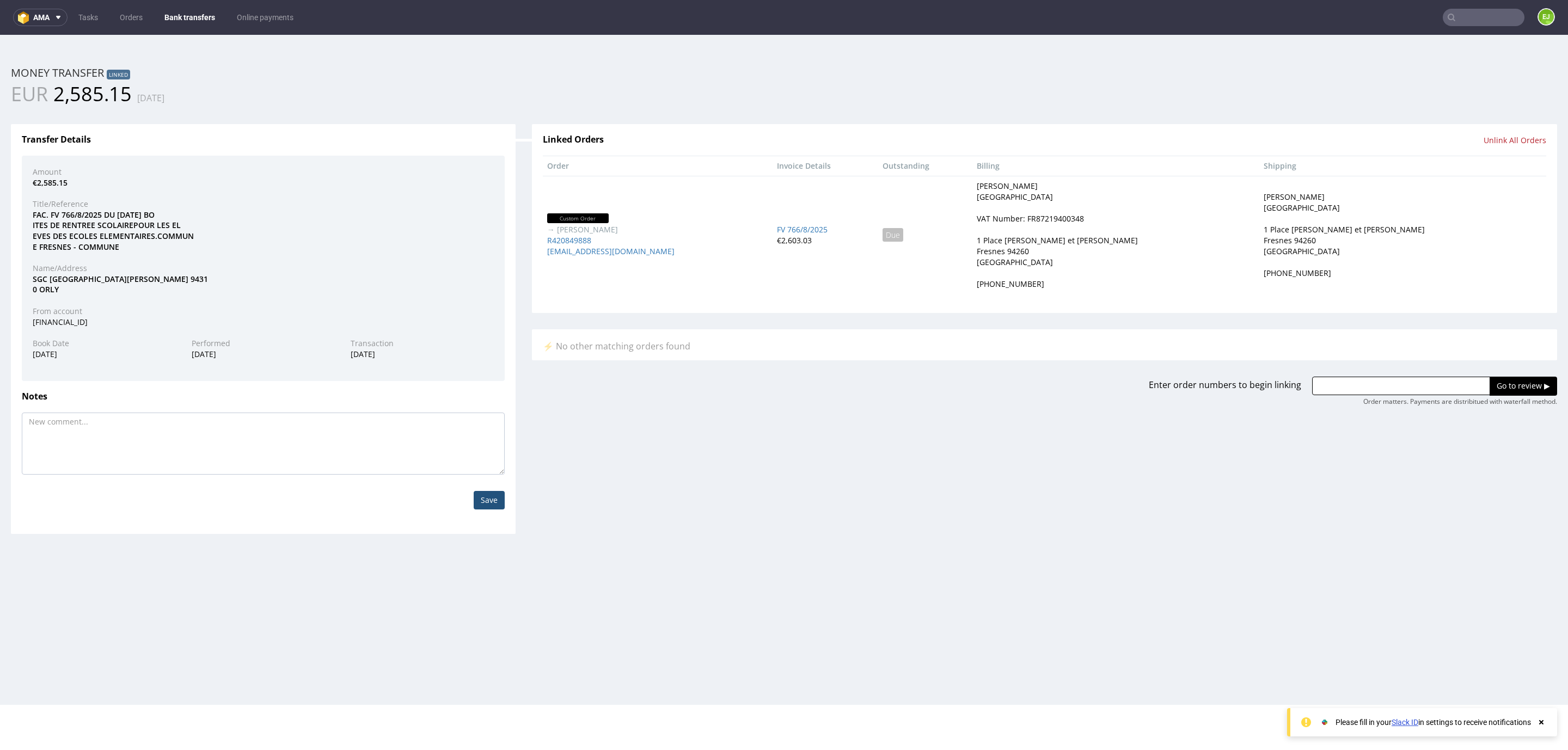
click at [1084, 221] on div "VAT Number: FR87219400348" at bounding box center [1030, 219] width 107 height 11
copy div "FR87219400348"
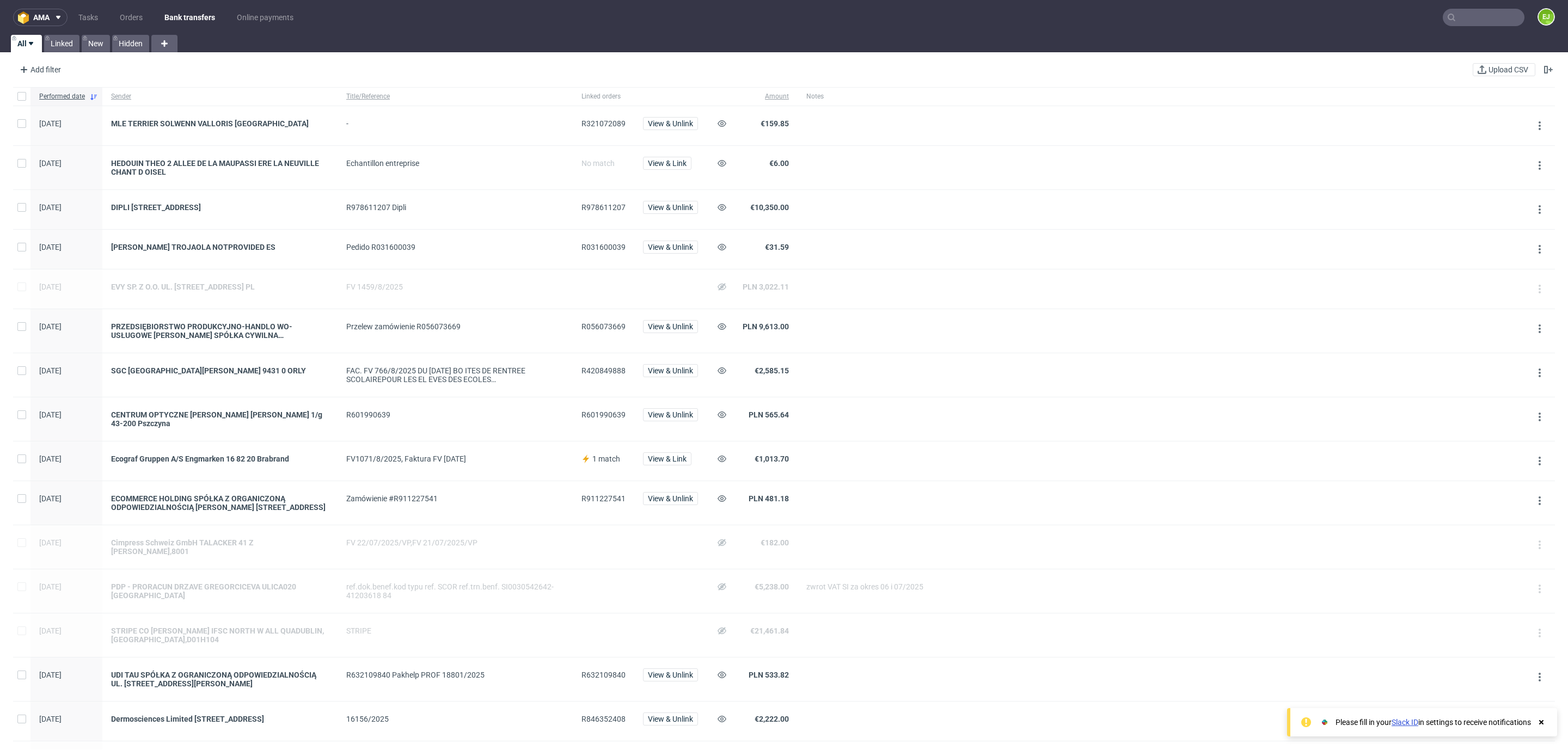
scroll to position [660, 0]
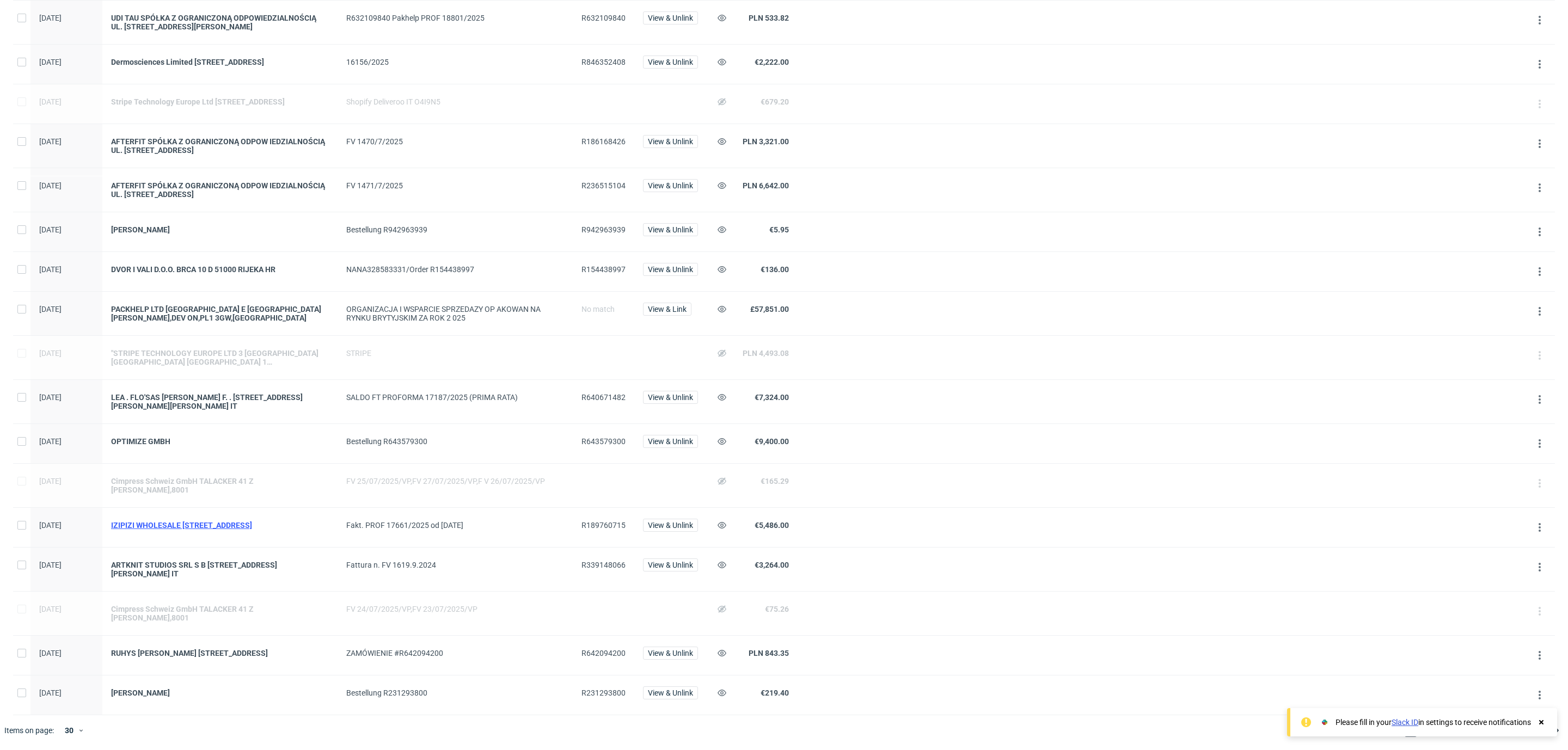
click at [273, 524] on div "IZIPIZI WHOLESALE [STREET_ADDRESS]" at bounding box center [220, 525] width 218 height 9
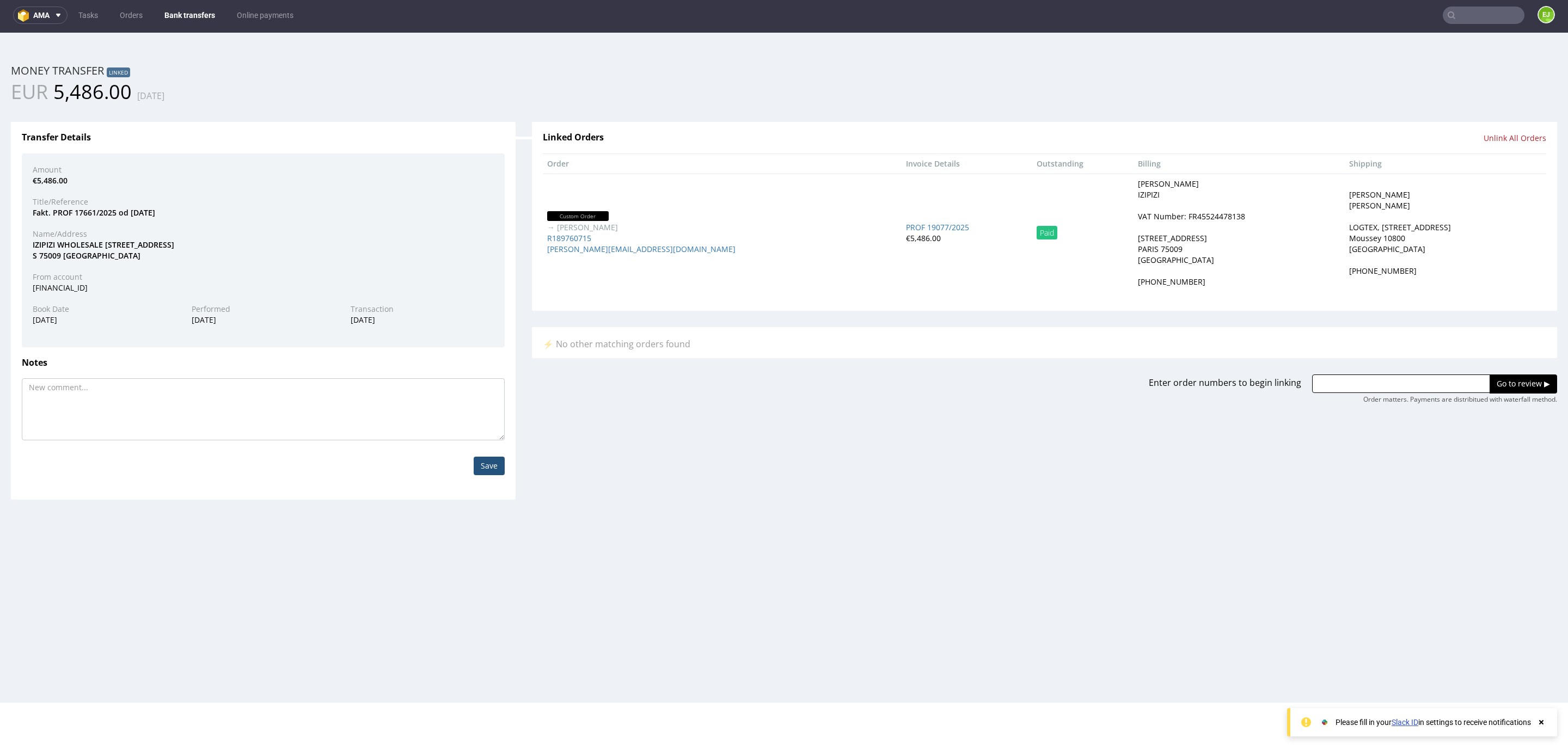
click at [1151, 216] on div "VAT Number: FR45524478138" at bounding box center [1192, 217] width 107 height 11
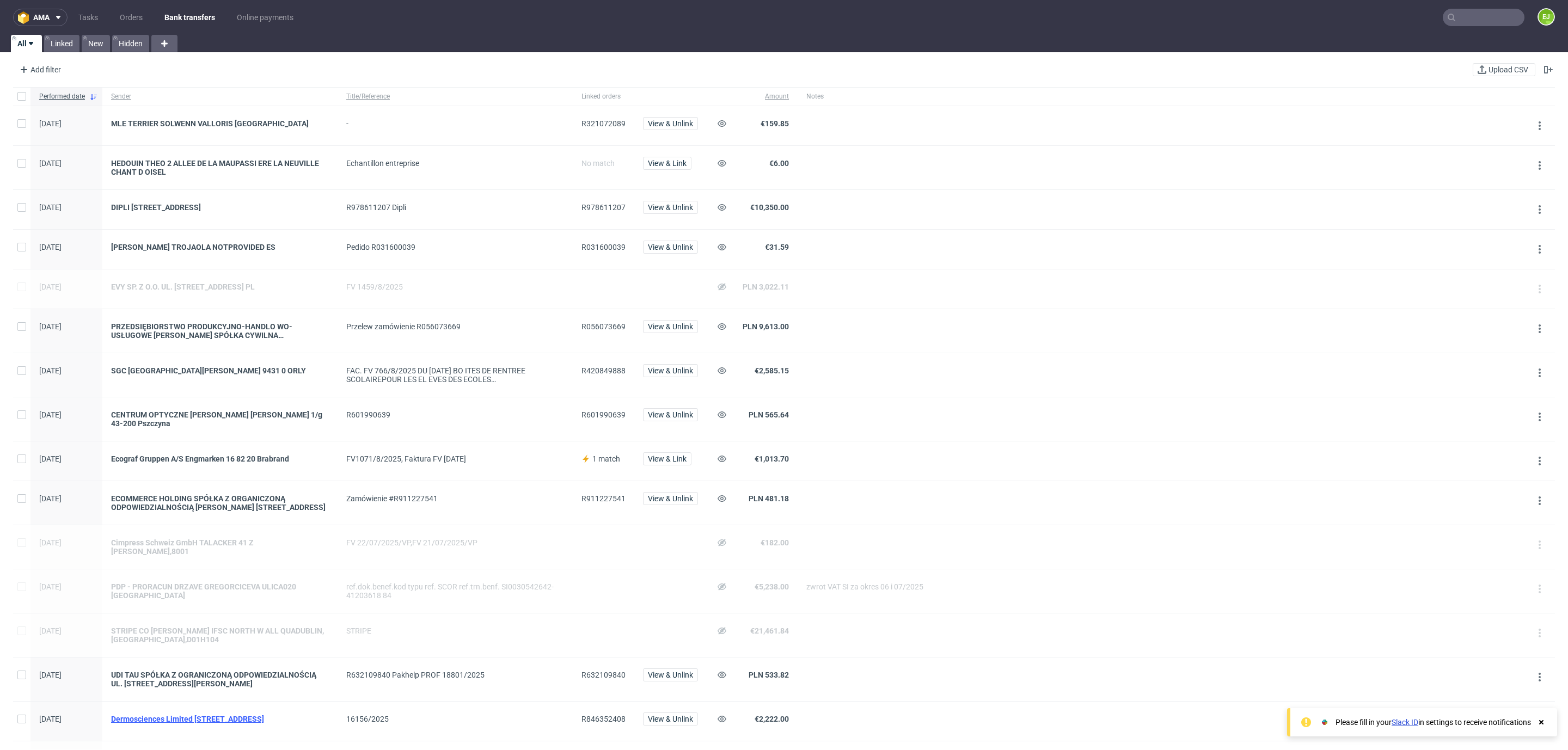
click at [210, 721] on div "Dermosciences Limited [STREET_ADDRESS]" at bounding box center [220, 718] width 218 height 9
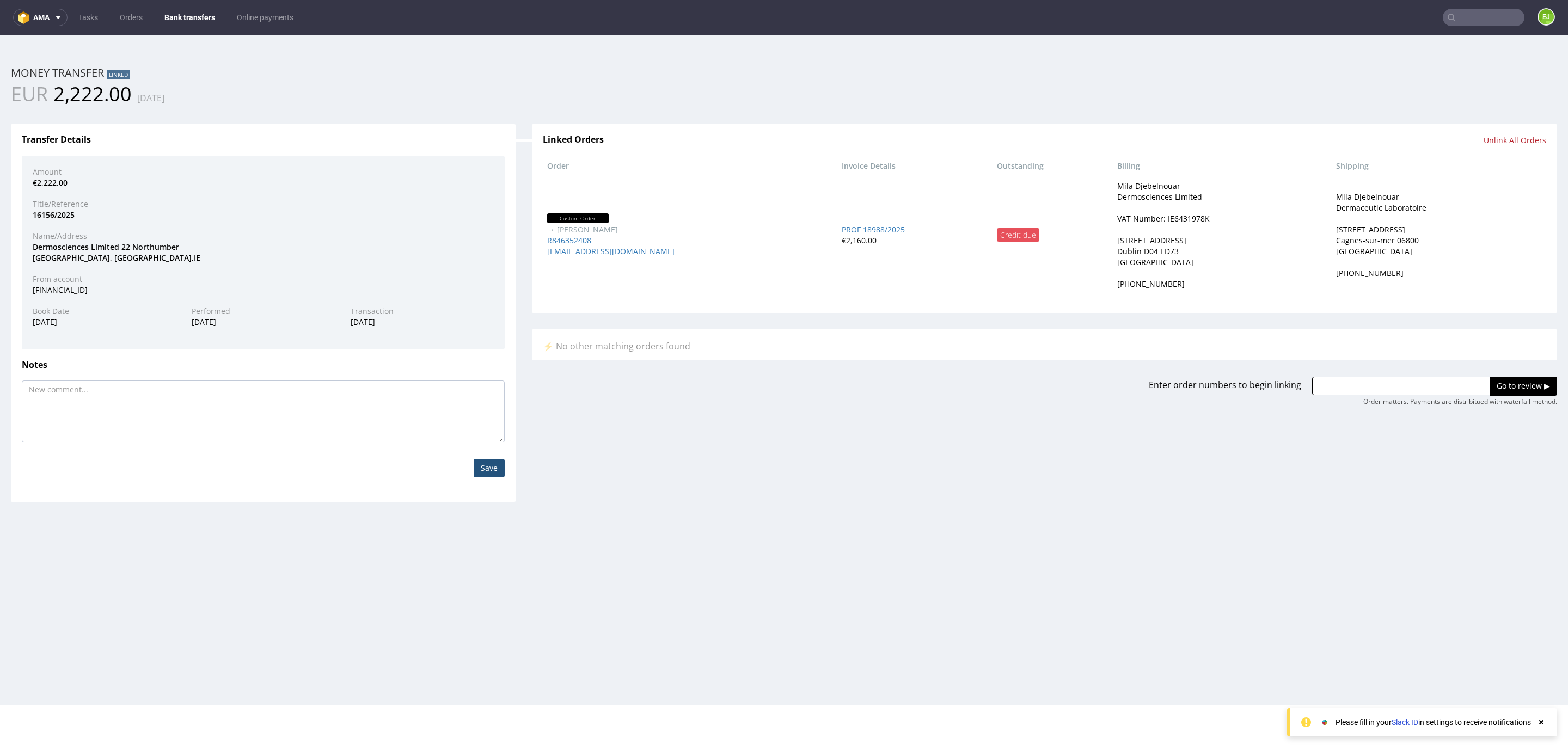
click at [1141, 219] on div "VAT Number: IE6431978K" at bounding box center [1163, 219] width 92 height 11
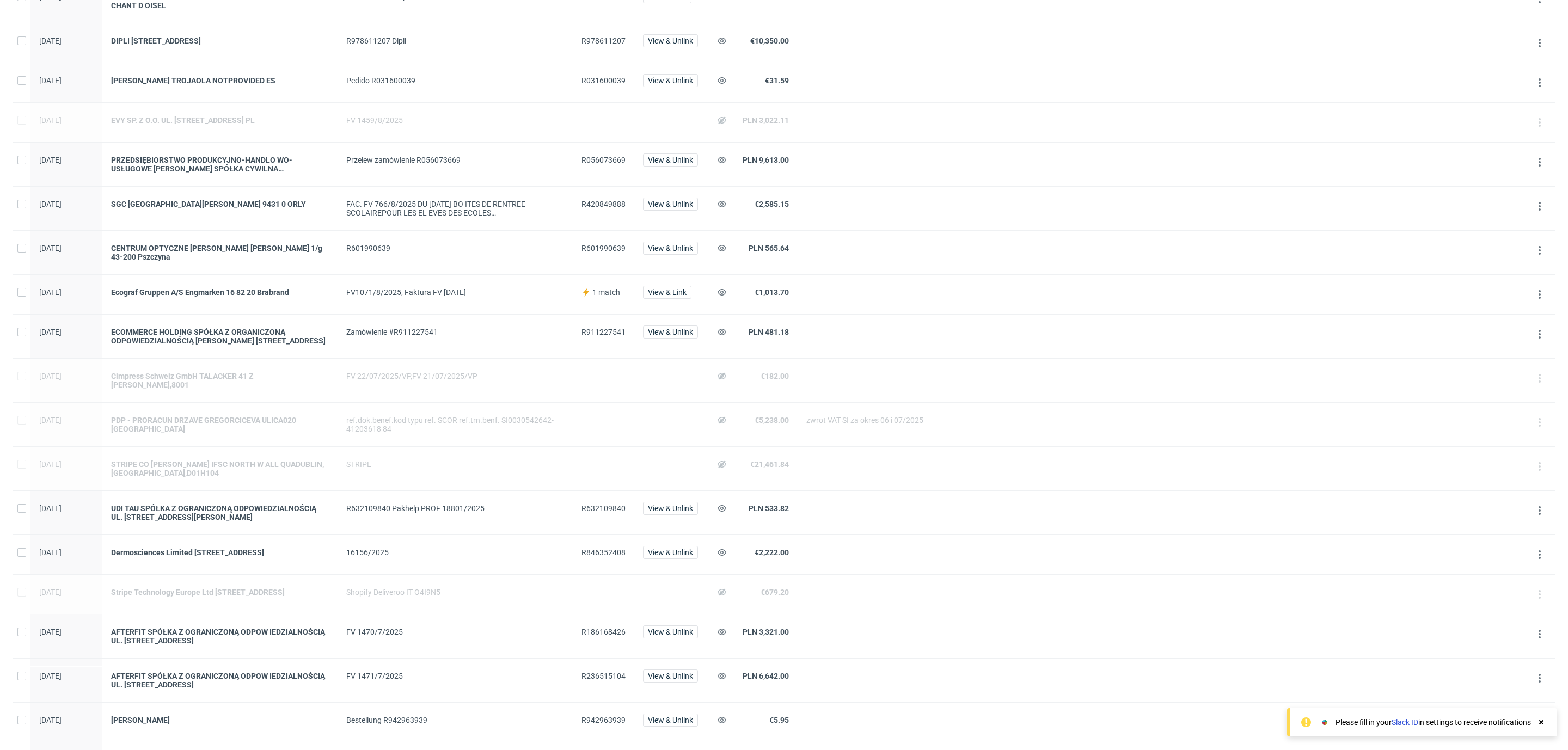
scroll to position [167, 0]
click at [583, 552] on span "R846352408" at bounding box center [604, 551] width 44 height 9
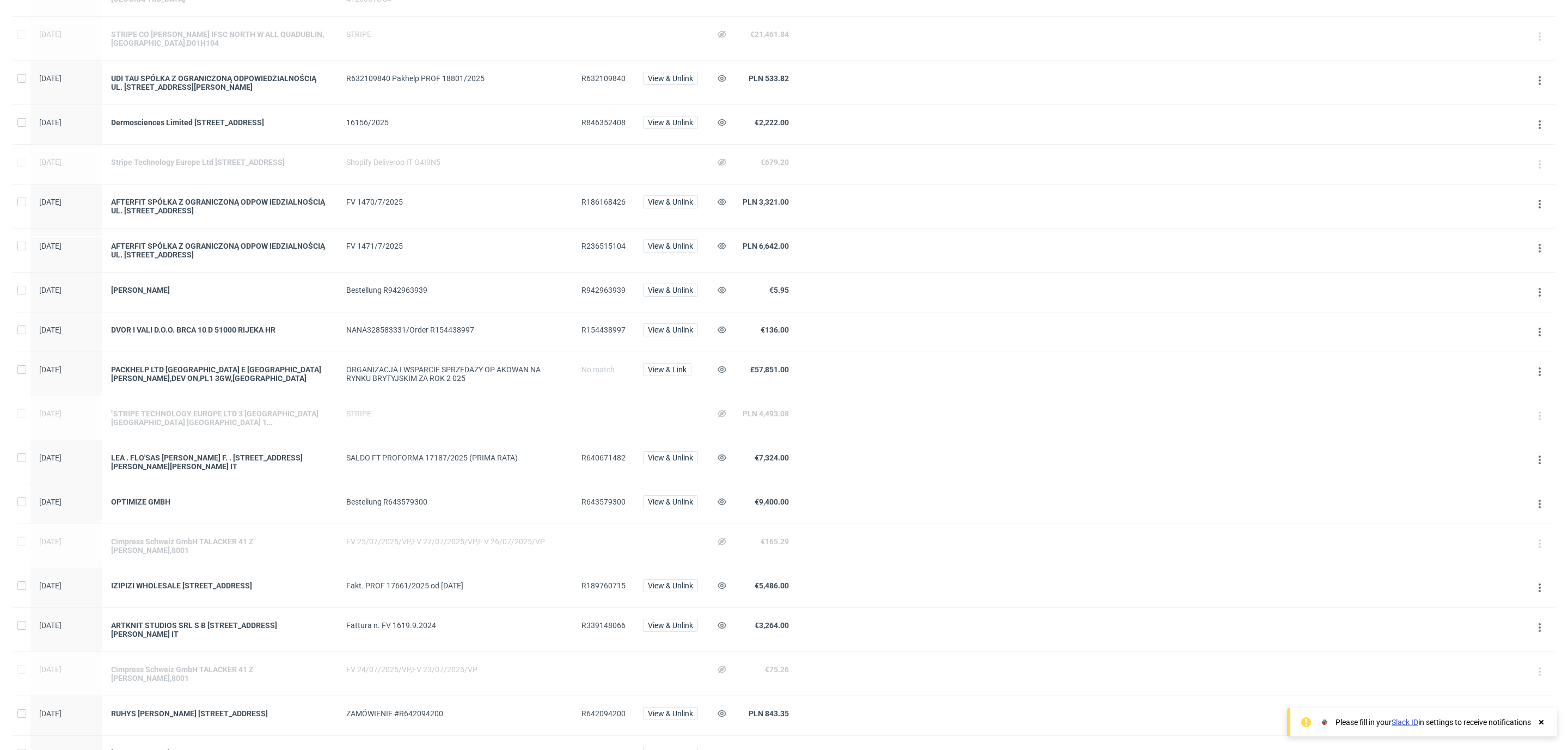
click at [597, 588] on span "R189760715" at bounding box center [604, 585] width 44 height 9
click at [594, 461] on span "R640671482" at bounding box center [604, 457] width 44 height 9
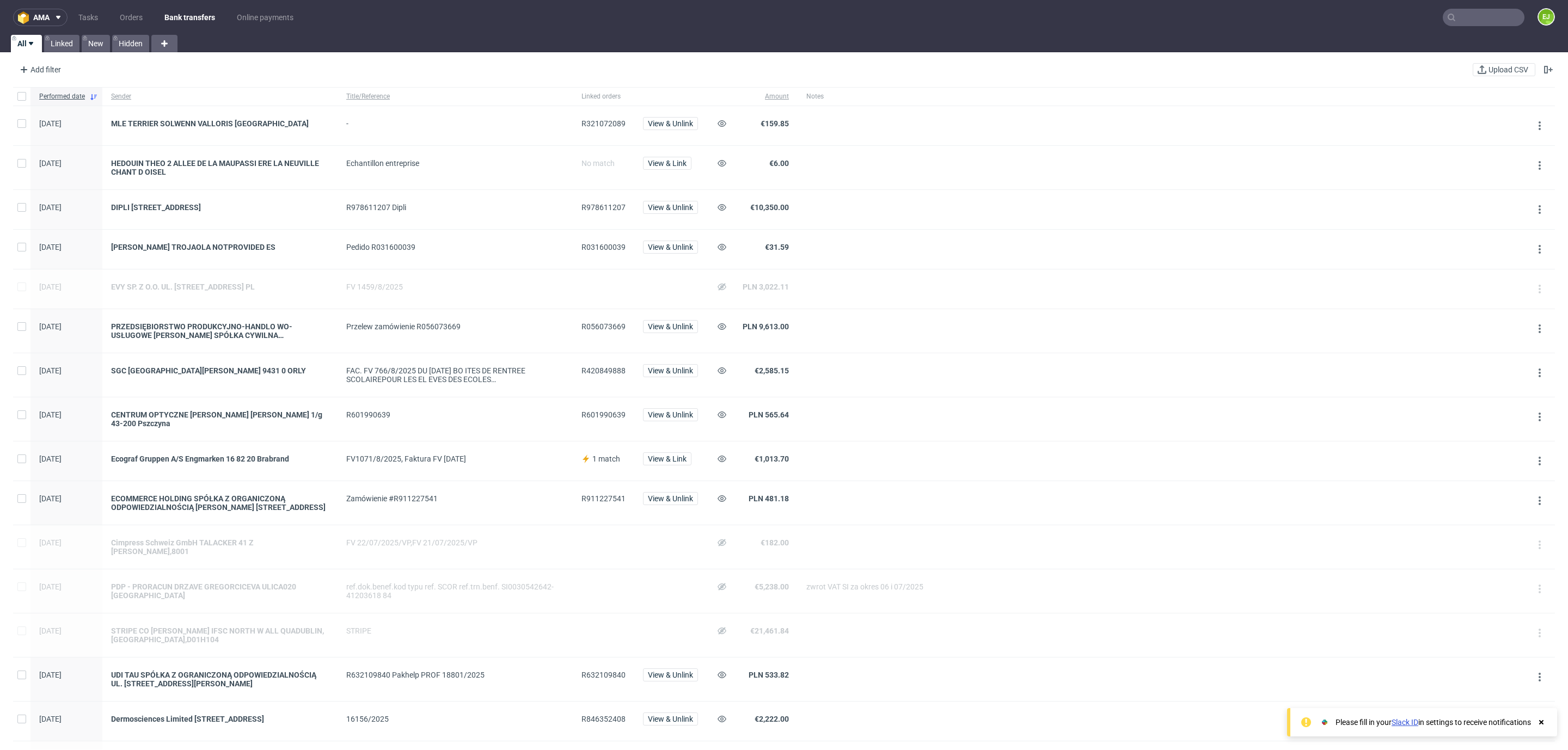
click at [603, 374] on span "R420849888" at bounding box center [604, 370] width 44 height 9
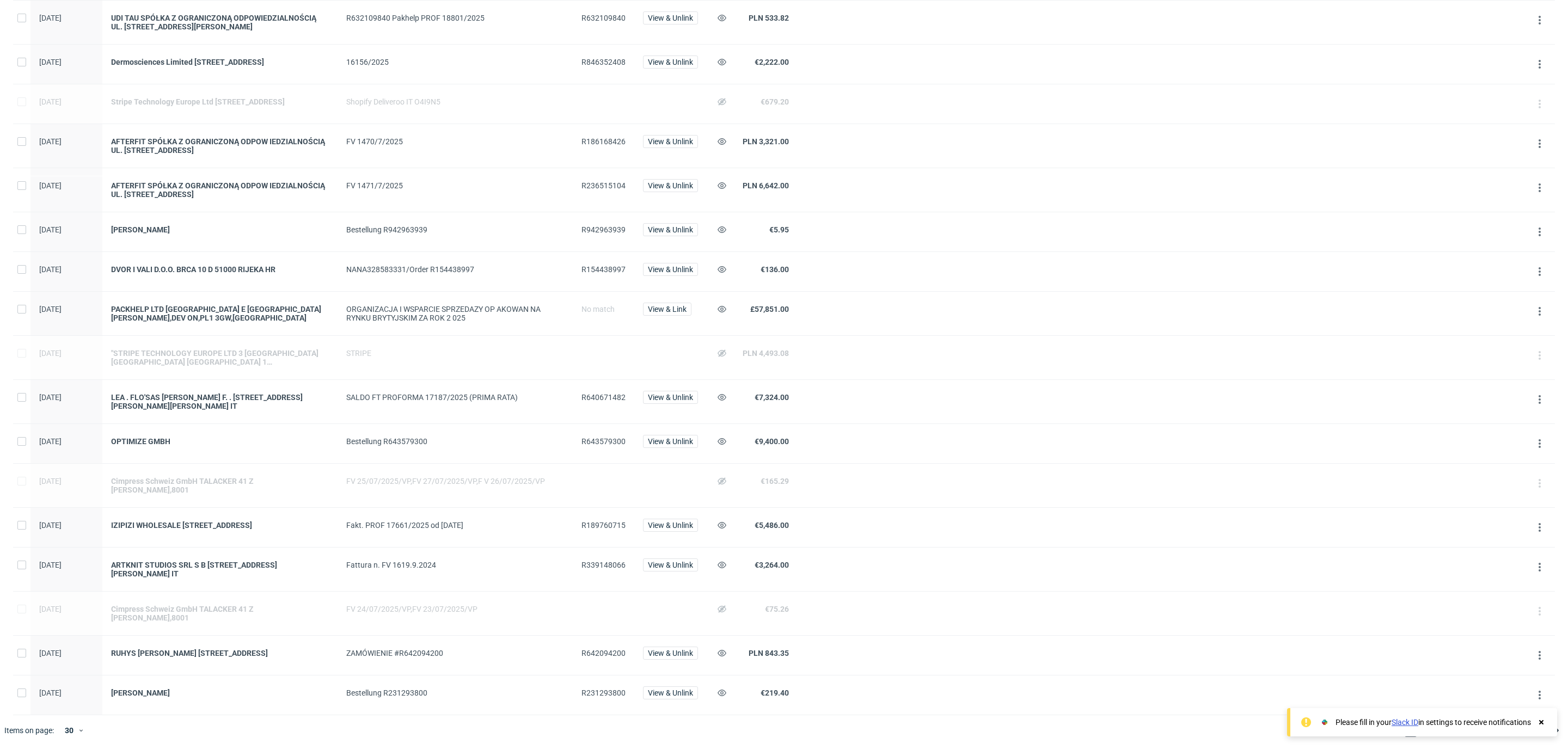
click at [611, 559] on div "R339148066" at bounding box center [604, 569] width 61 height 43
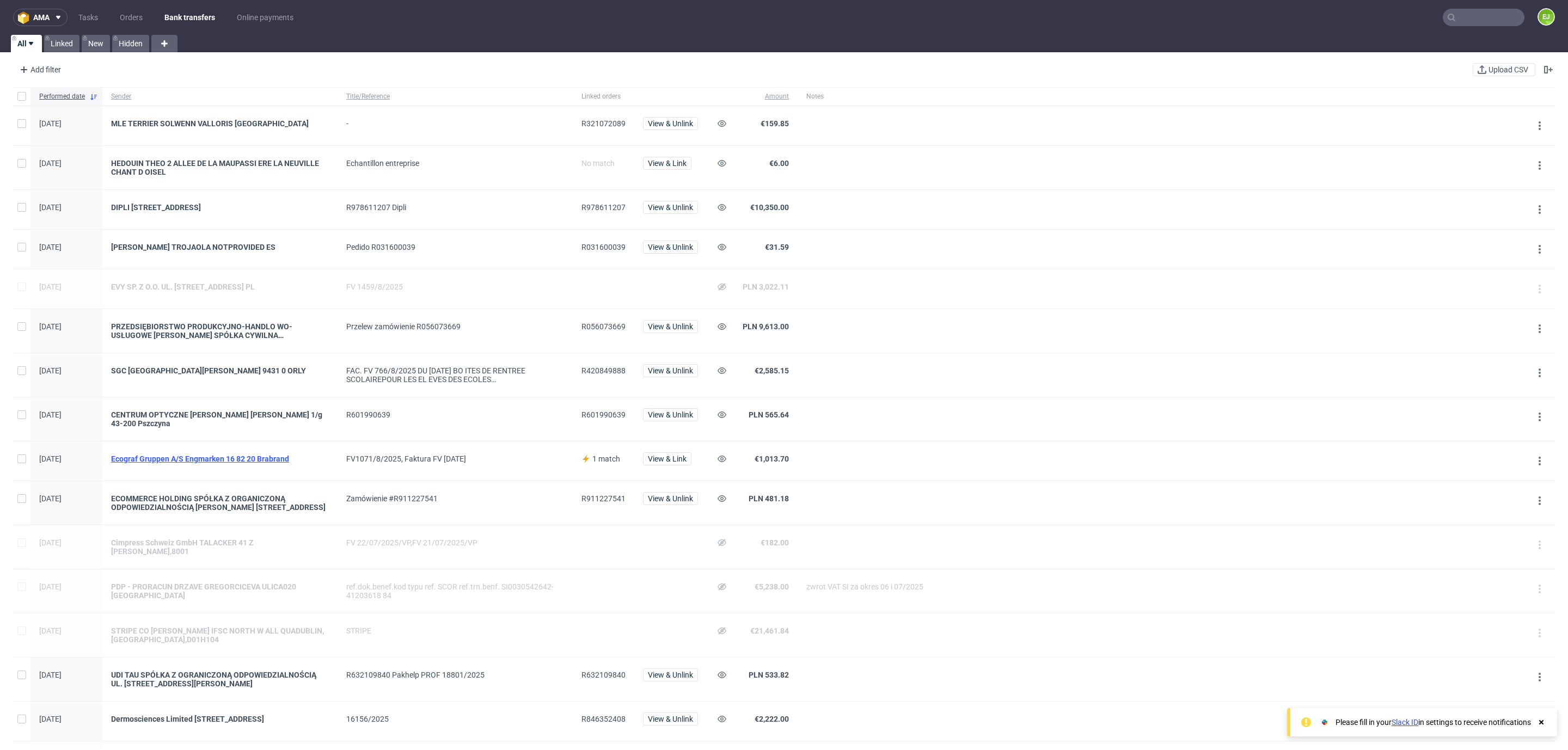
click at [260, 458] on div "Ecograf Gruppen A/S Engmarken 16 82 20 Brabrand" at bounding box center [220, 459] width 218 height 9
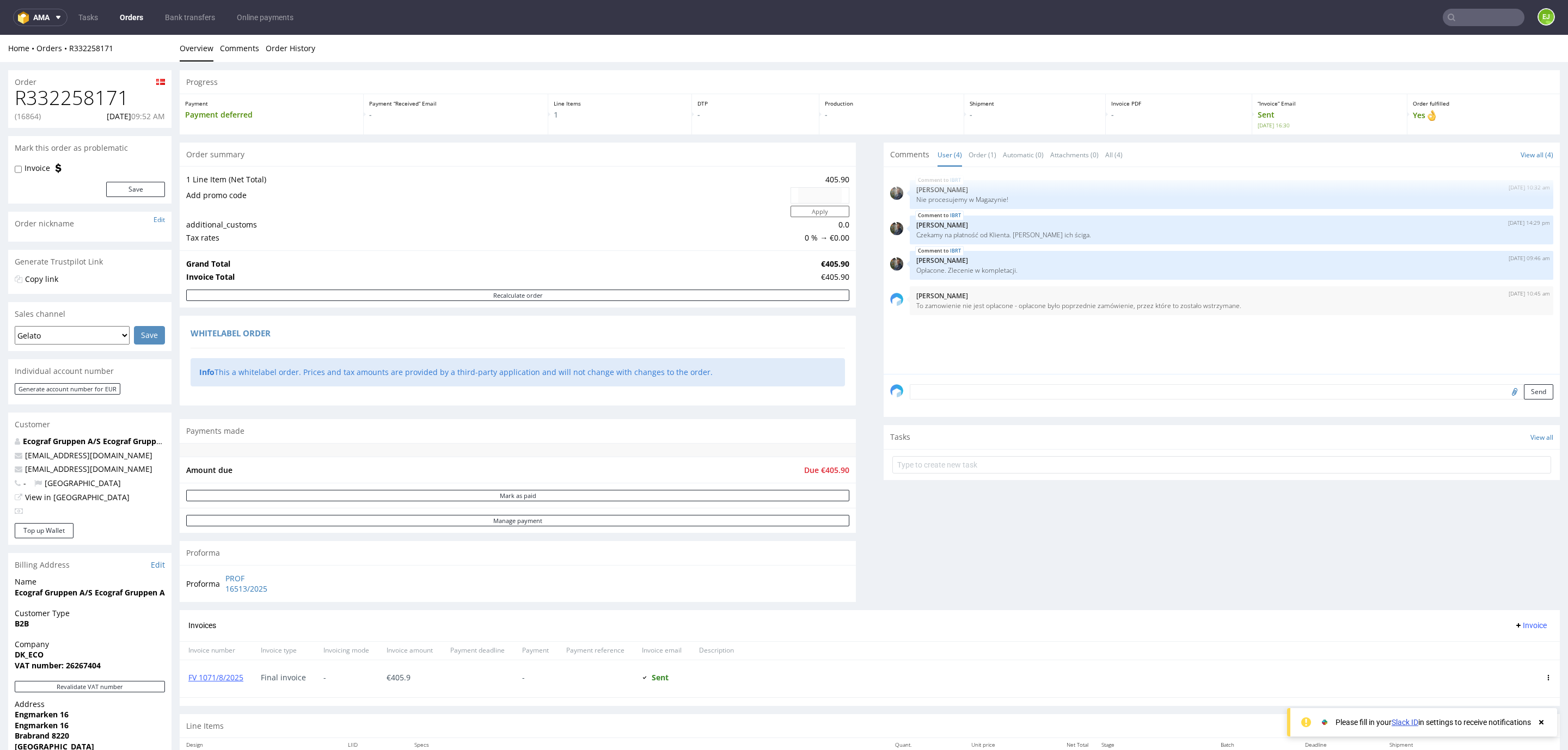
click at [116, 92] on h1 "R332258171" at bounding box center [90, 98] width 151 height 22
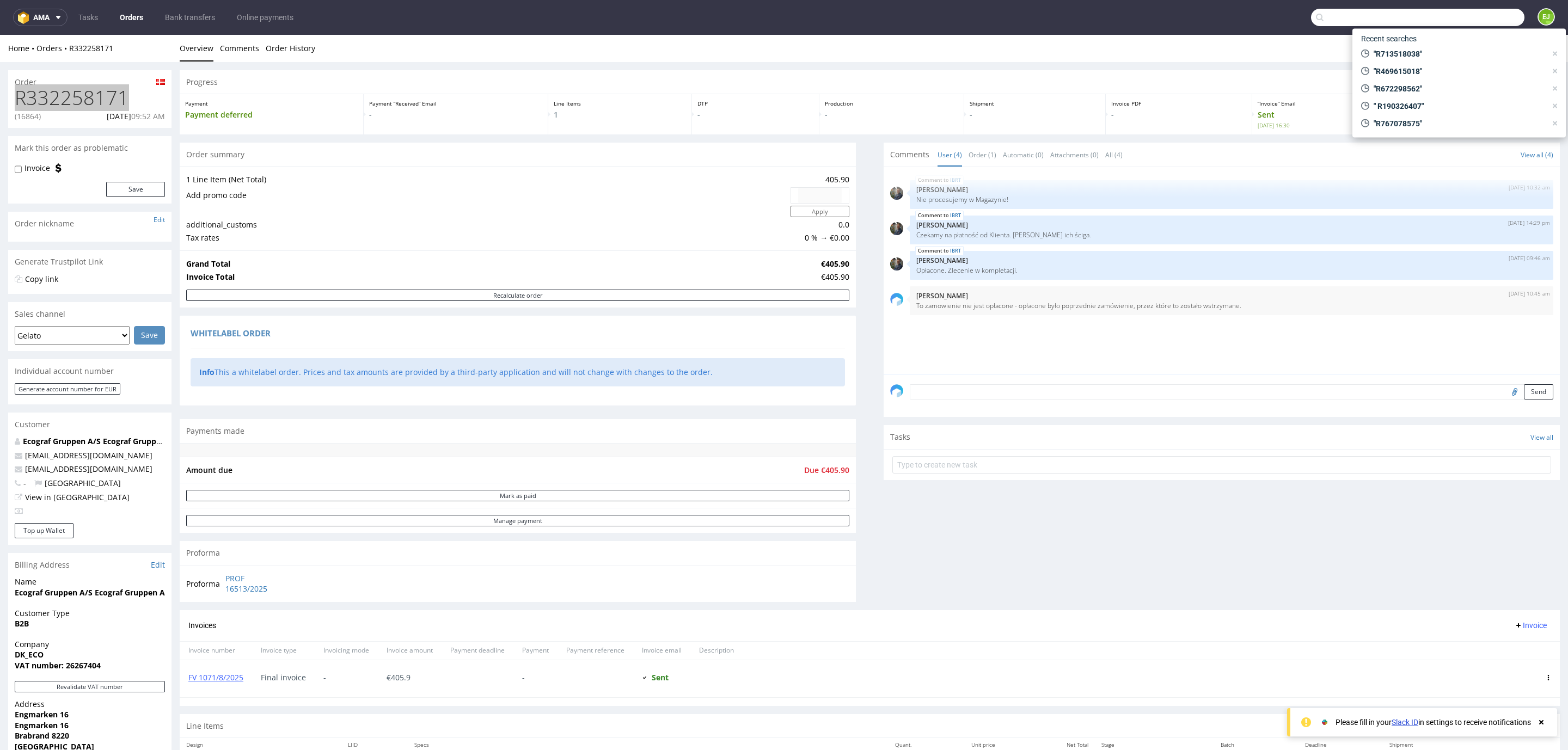
click at [1456, 20] on input "text" at bounding box center [1417, 17] width 214 height 17
paste input "[EMAIL_ADDRESS][DOMAIN_NAME]"
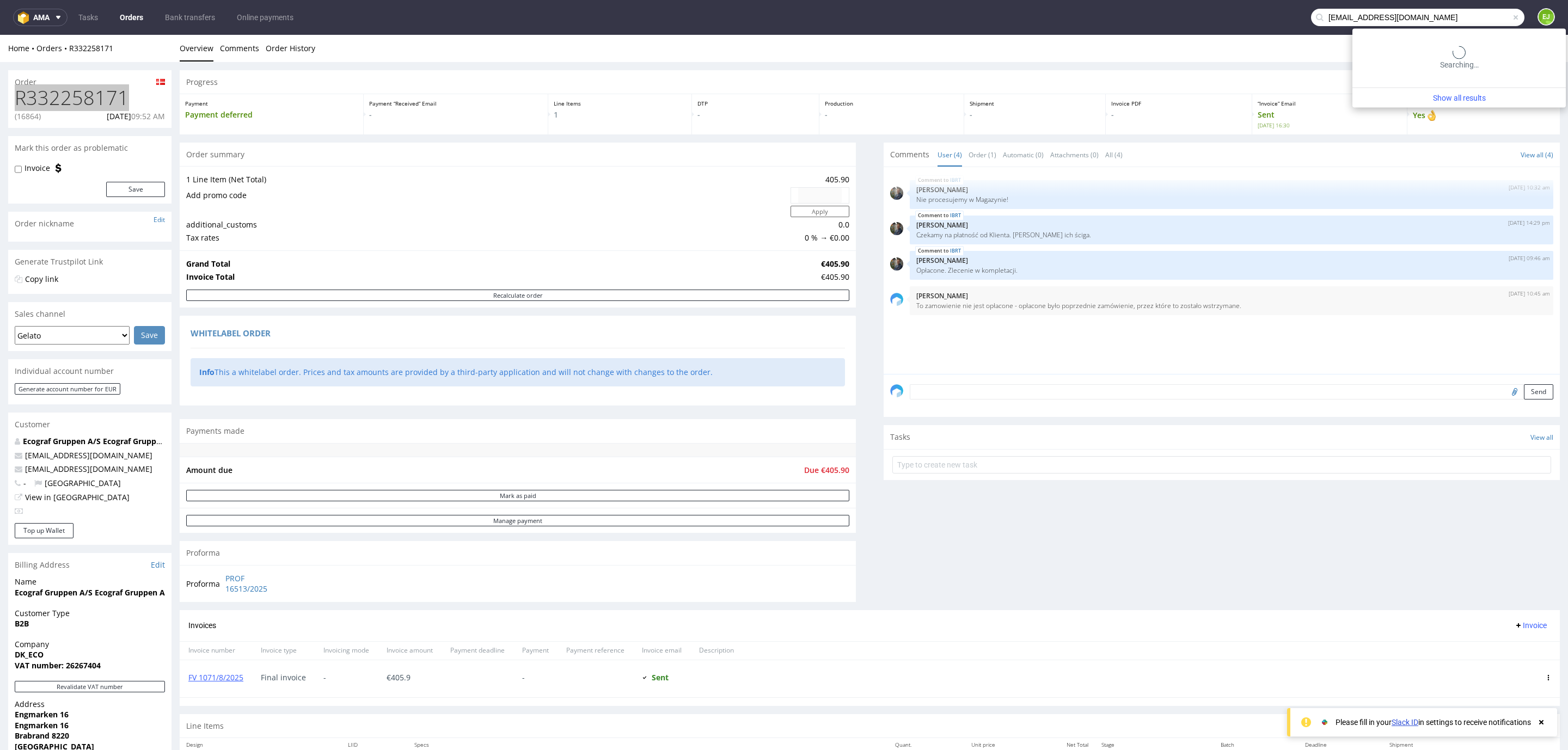
type input "[EMAIL_ADDRESS][DOMAIN_NAME]"
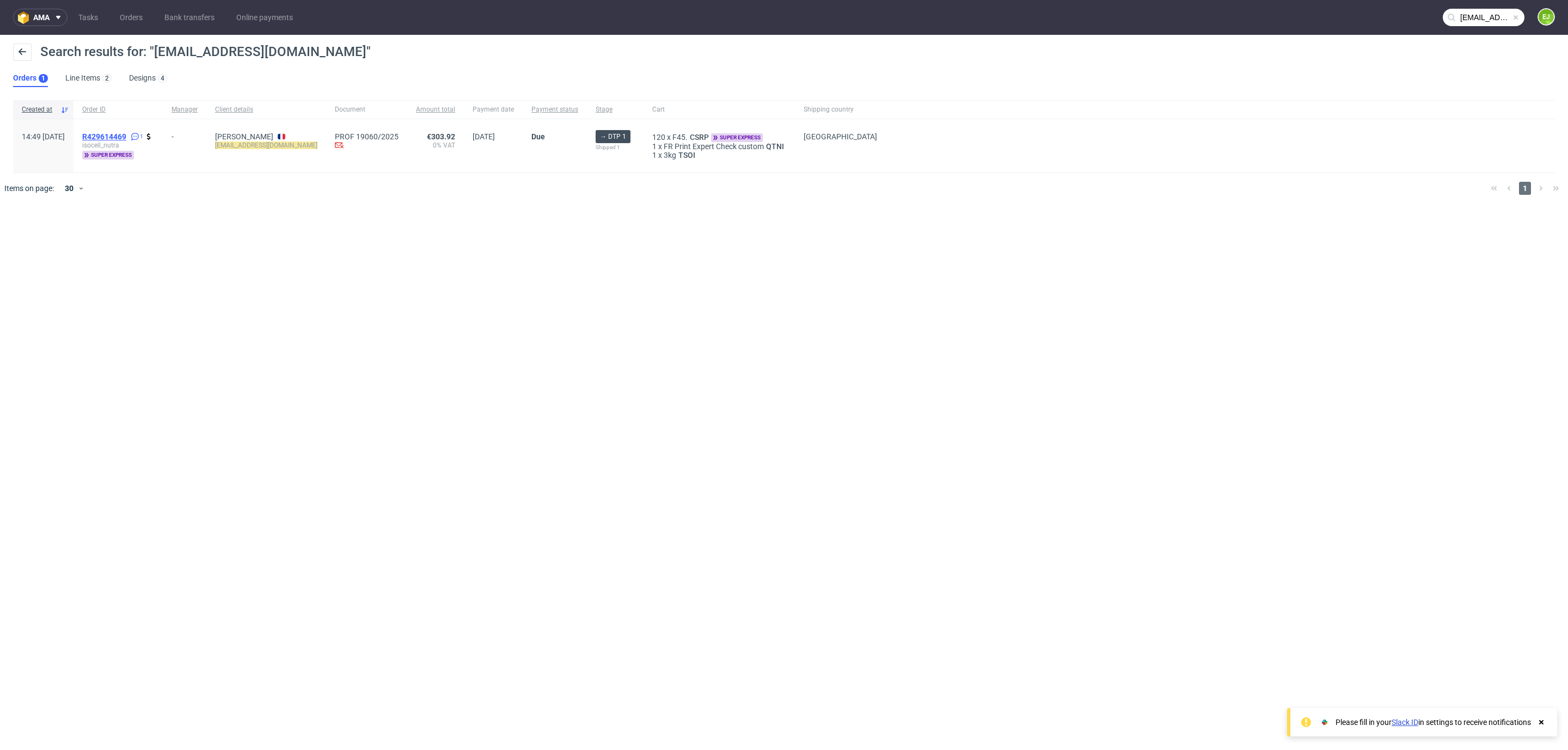
click at [126, 139] on span "R429614469" at bounding box center [104, 136] width 44 height 9
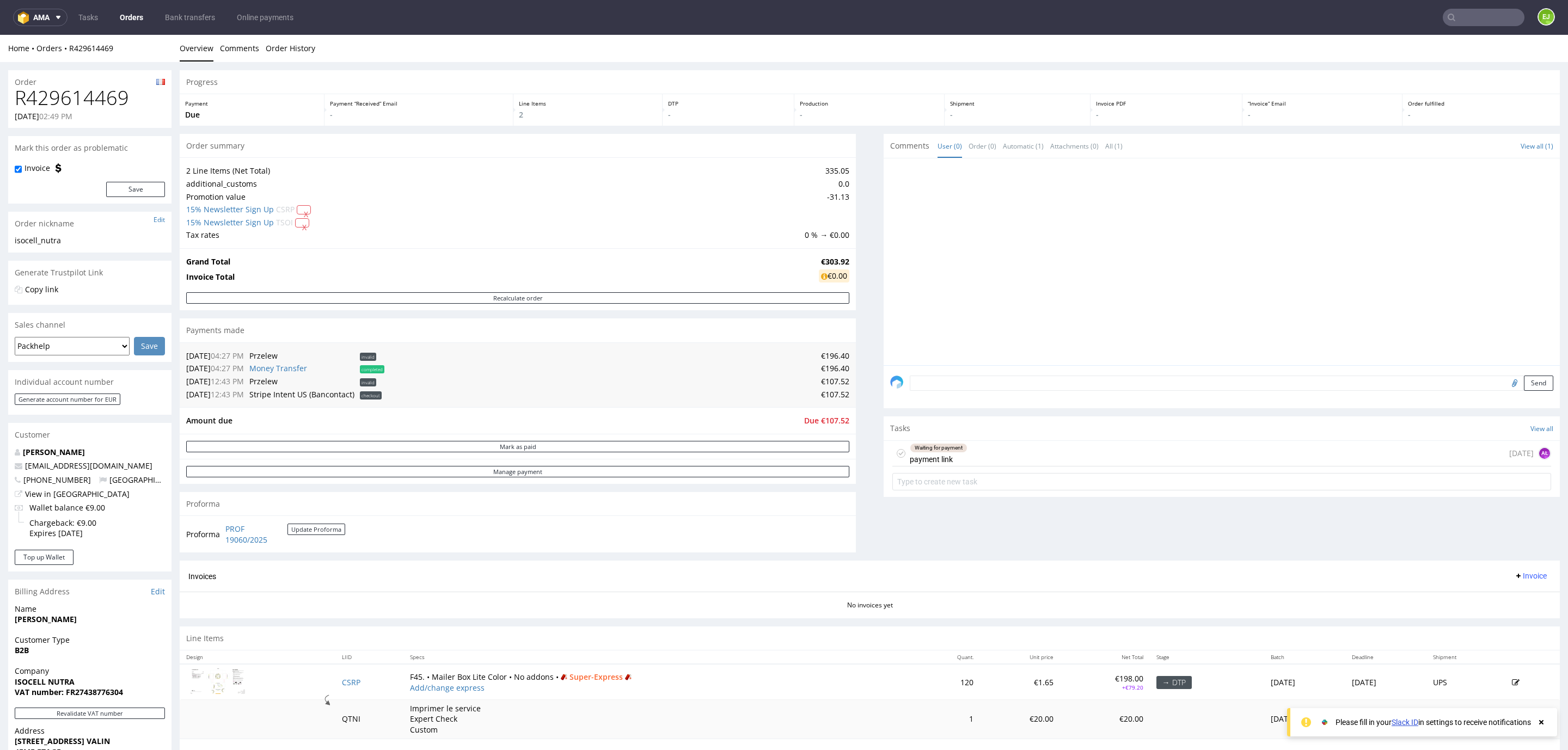
click at [105, 90] on h1 "R429614469" at bounding box center [90, 98] width 151 height 22
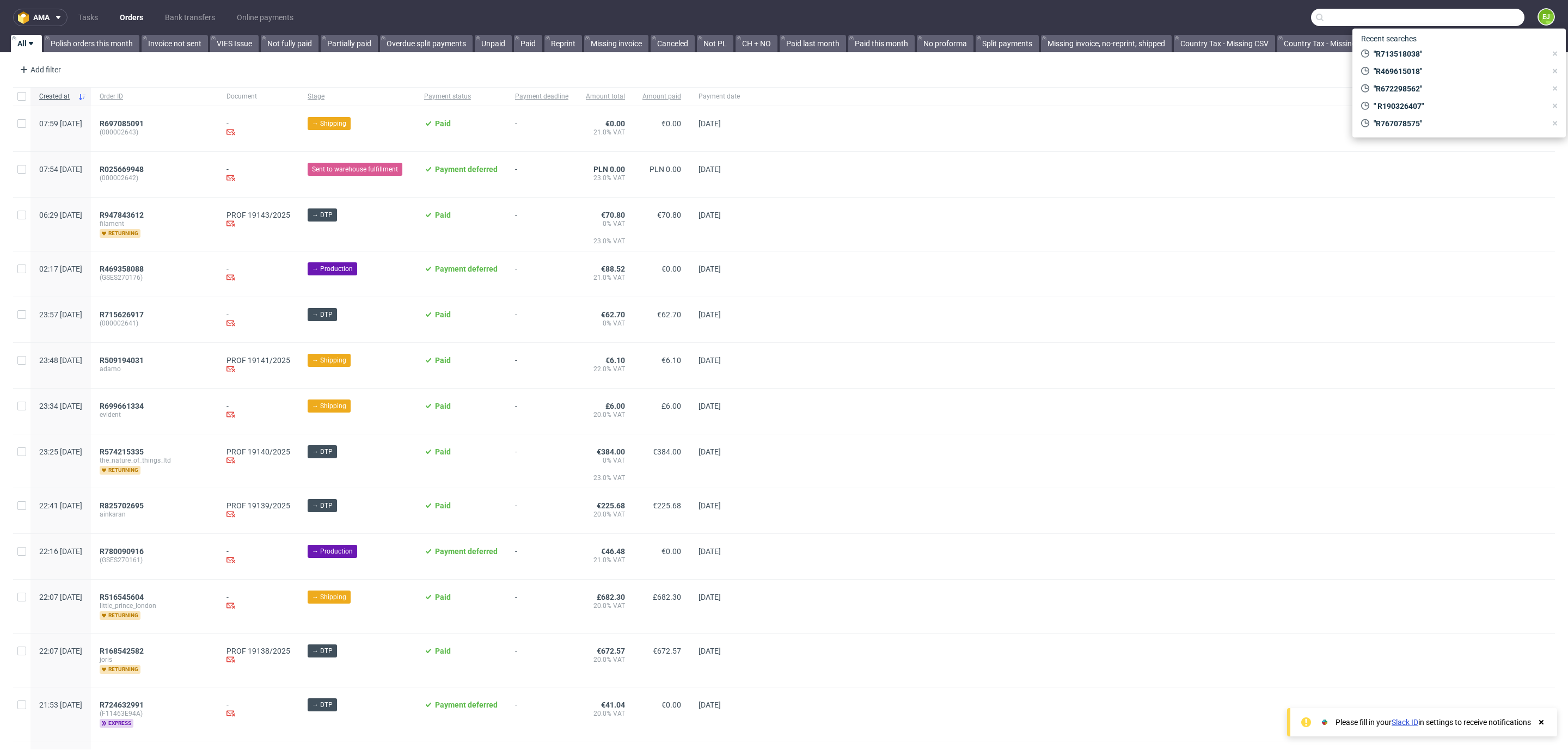
click at [1480, 9] on input "text" at bounding box center [1417, 17] width 214 height 17
paste input "HEDOUIN"
type input "HEDOUIN"
